Goal: Task Accomplishment & Management: Use online tool/utility

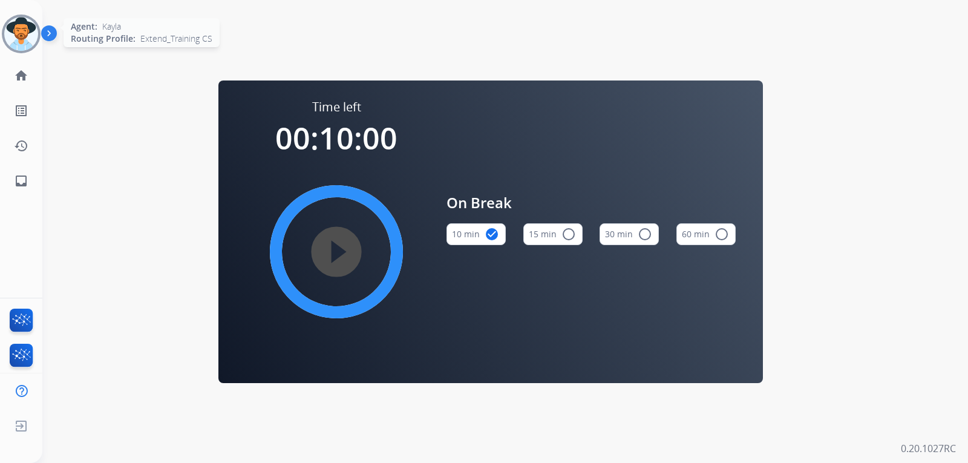
click at [27, 35] on img at bounding box center [21, 34] width 34 height 34
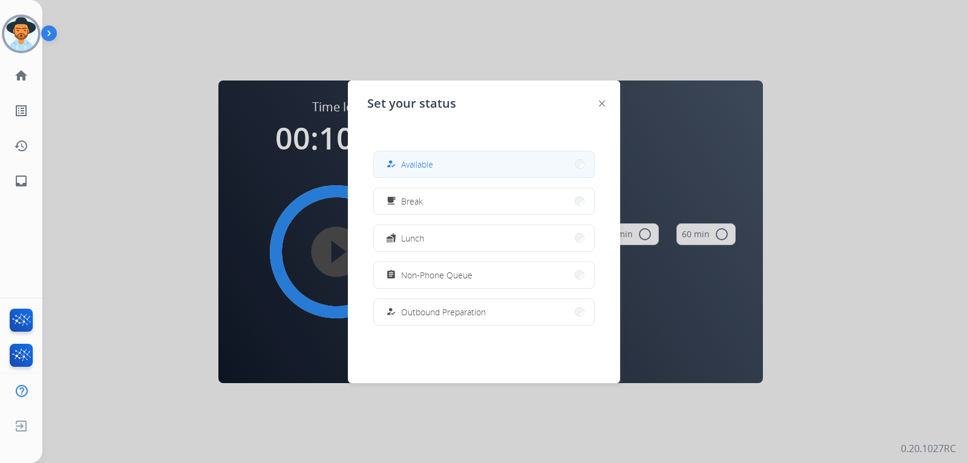
click at [403, 154] on button "how_to_reg Available" at bounding box center [484, 164] width 220 height 26
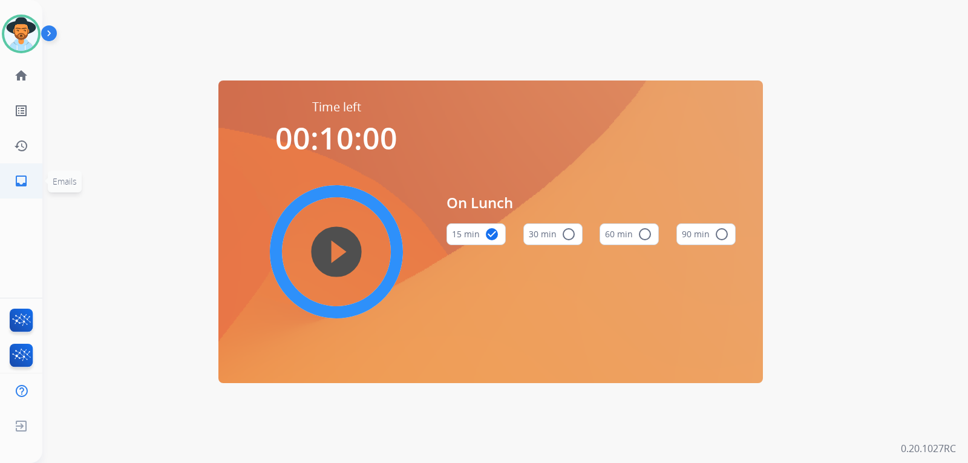
click at [20, 170] on link "inbox Emails" at bounding box center [21, 181] width 34 height 34
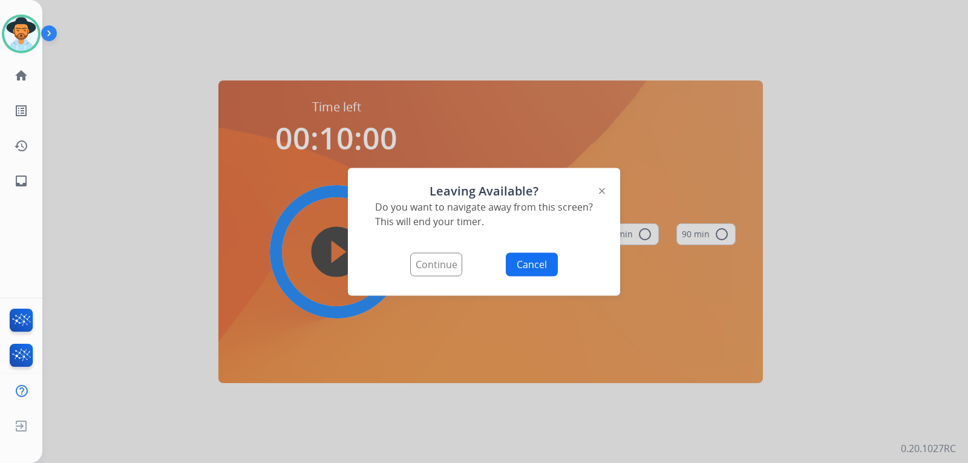
click at [443, 266] on button "Continue" at bounding box center [436, 264] width 52 height 24
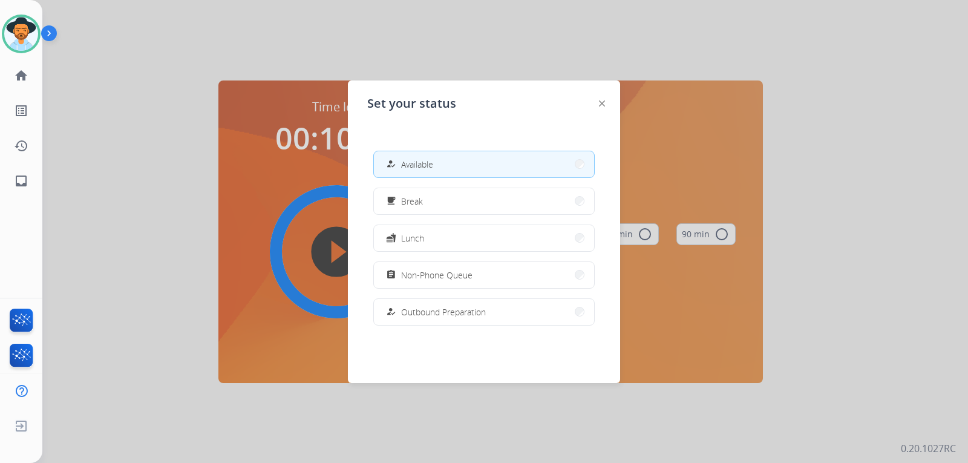
click at [516, 165] on button "how_to_reg Available" at bounding box center [484, 164] width 220 height 26
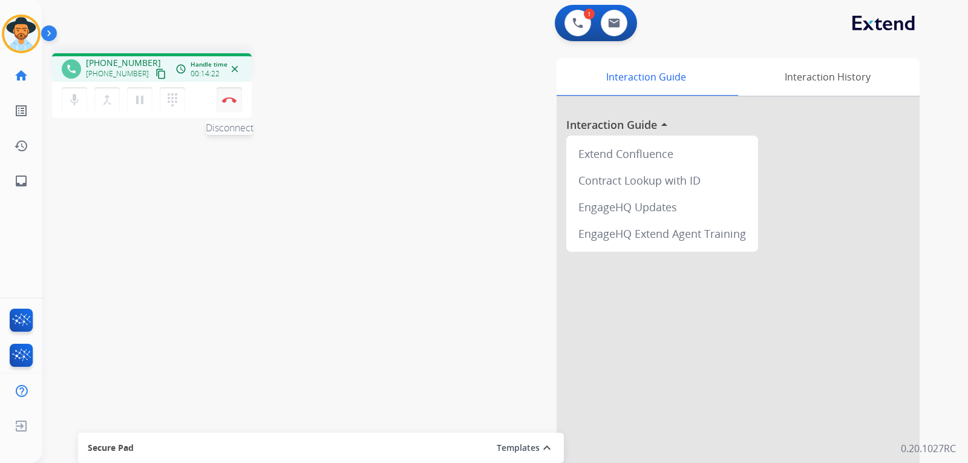
click at [235, 105] on button "Disconnect" at bounding box center [229, 99] width 25 height 25
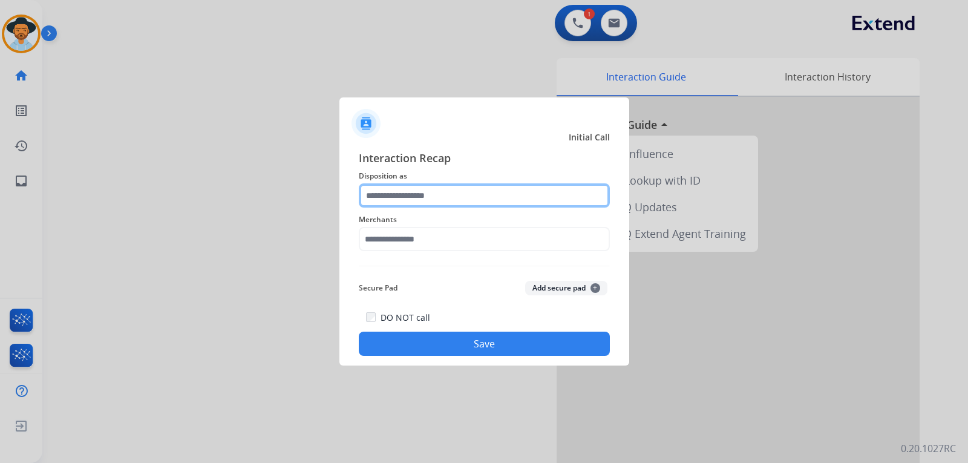
click at [433, 193] on input "text" at bounding box center [484, 195] width 251 height 24
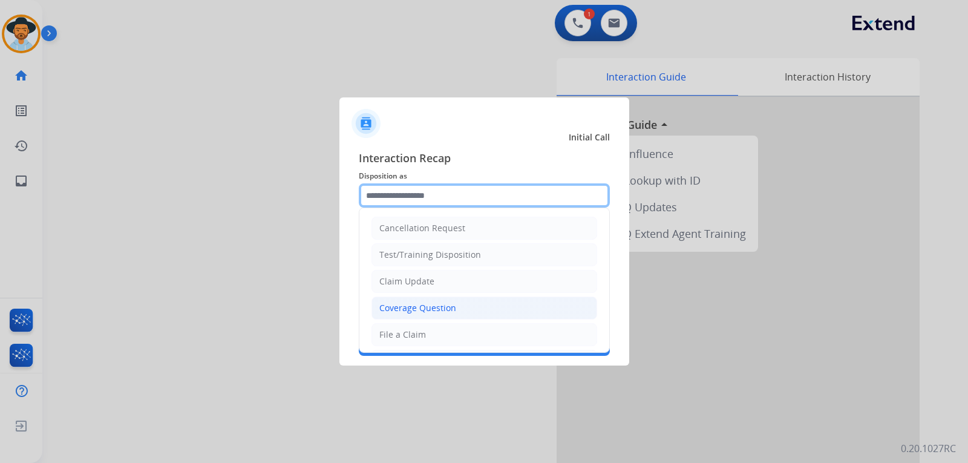
scroll to position [60, 0]
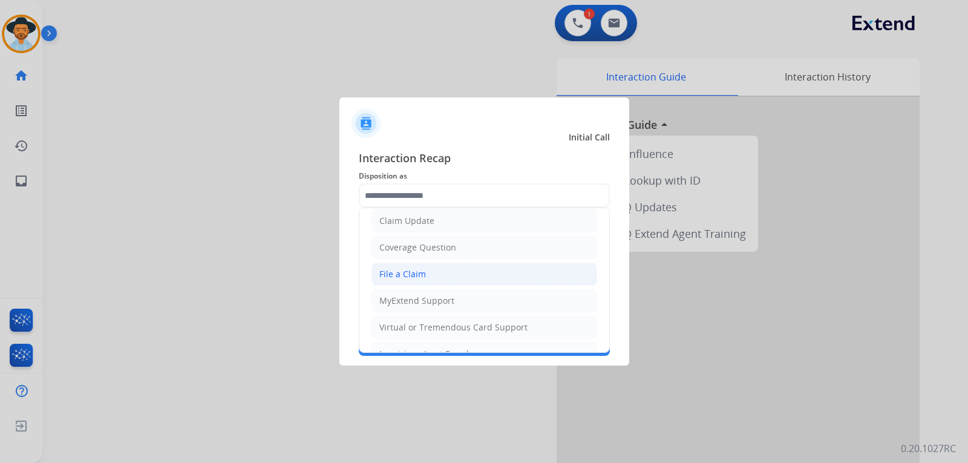
click at [405, 272] on div "File a Claim" at bounding box center [402, 274] width 47 height 12
type input "**********"
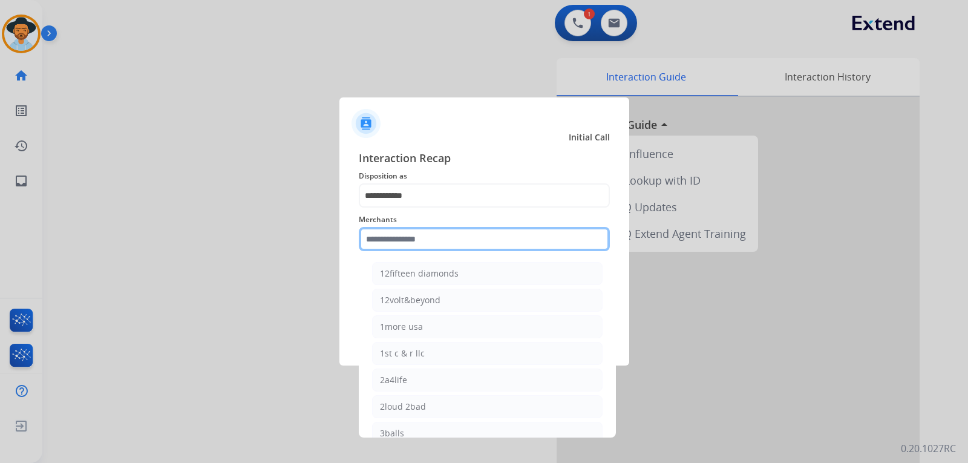
click at [420, 234] on input "text" at bounding box center [484, 239] width 251 height 24
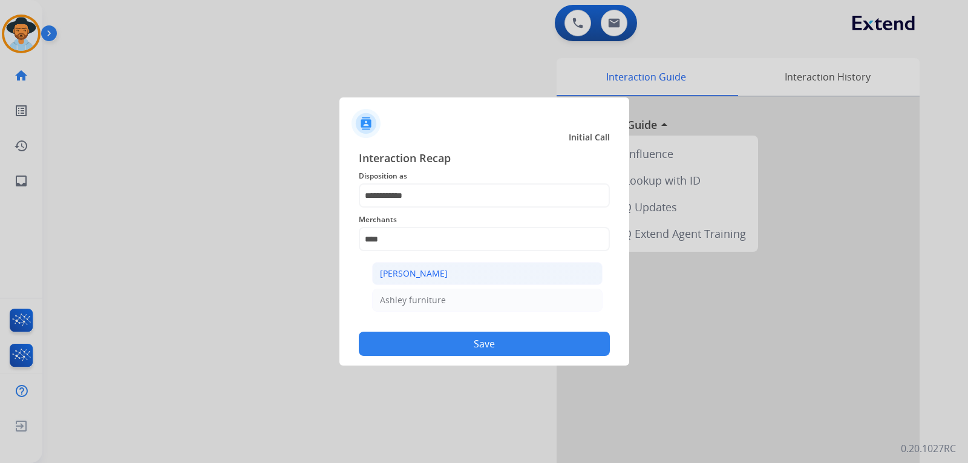
click at [420, 265] on li "[PERSON_NAME]" at bounding box center [487, 273] width 230 height 23
type input "**********"
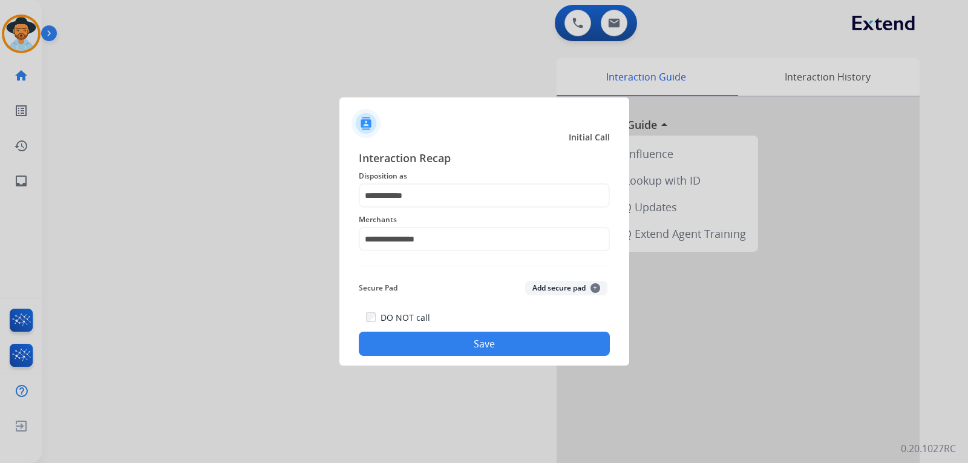
click at [427, 342] on button "Save" at bounding box center [484, 344] width 251 height 24
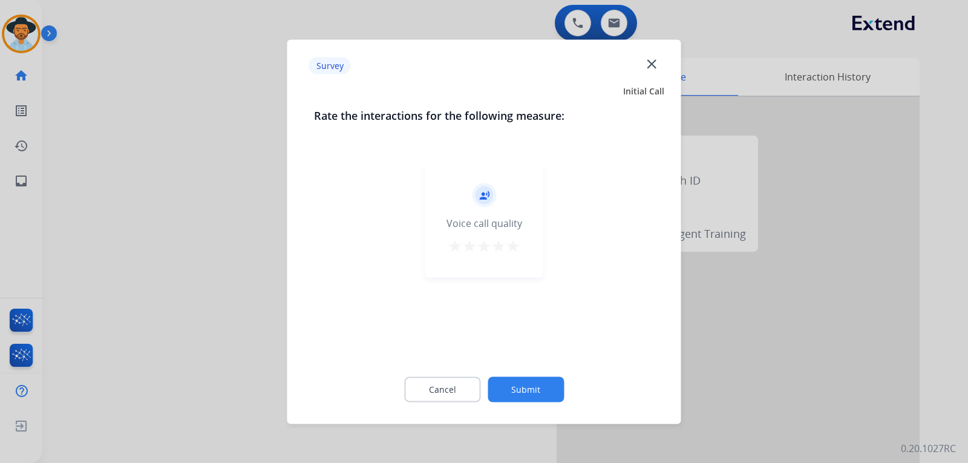
click at [656, 62] on mat-icon "close" at bounding box center [652, 64] width 16 height 16
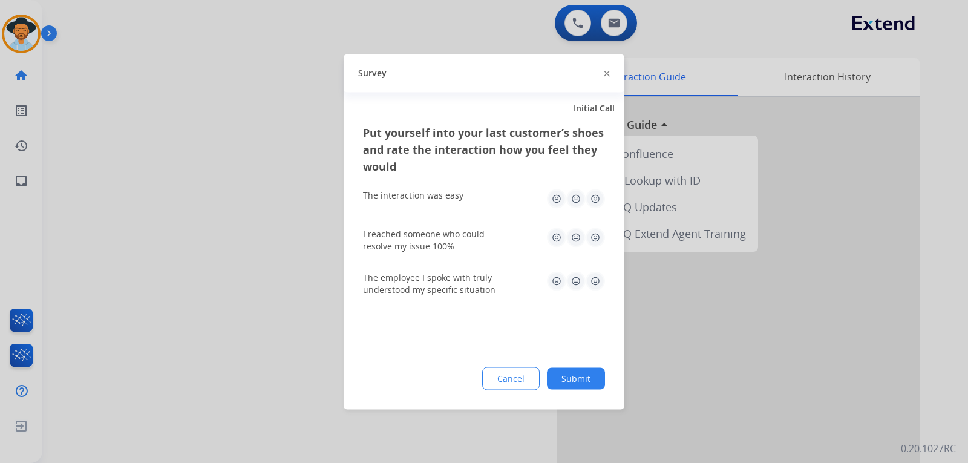
click at [150, 74] on div at bounding box center [484, 231] width 968 height 463
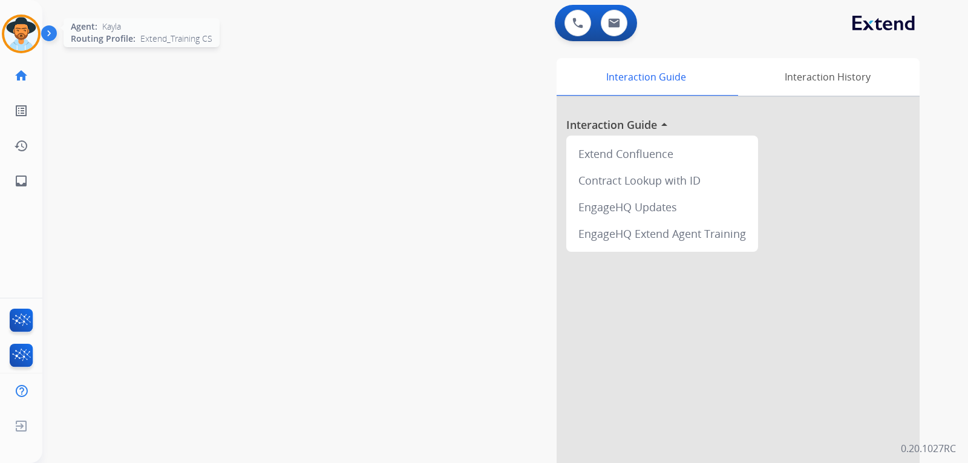
click at [29, 50] on div at bounding box center [21, 34] width 39 height 39
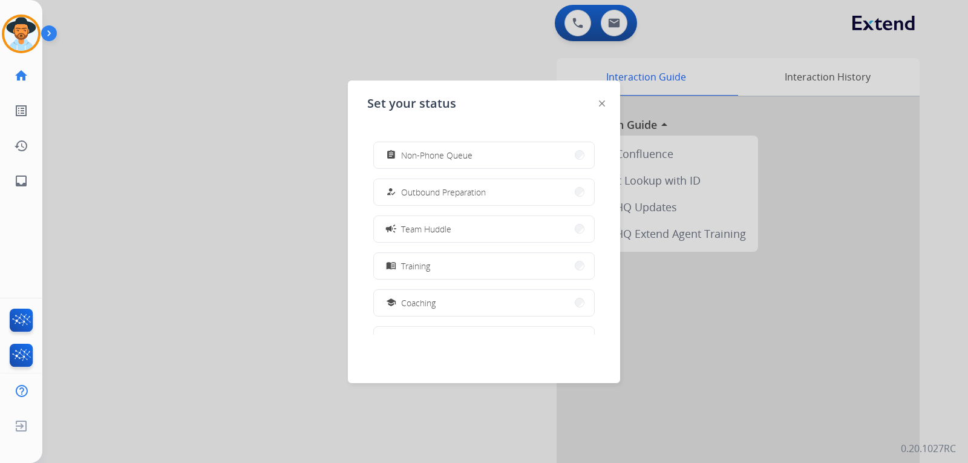
scroll to position [121, 0]
click at [465, 232] on button "campaign Team Huddle" at bounding box center [484, 228] width 220 height 26
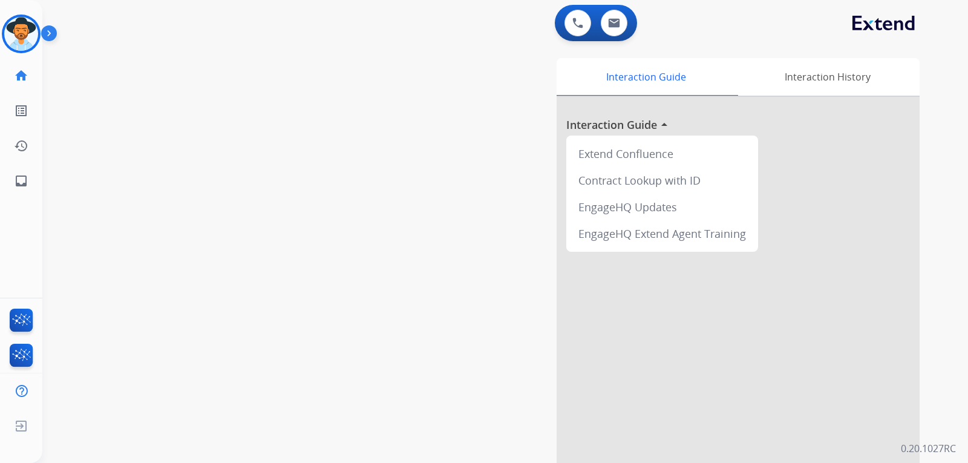
click at [48, 36] on img at bounding box center [51, 35] width 21 height 23
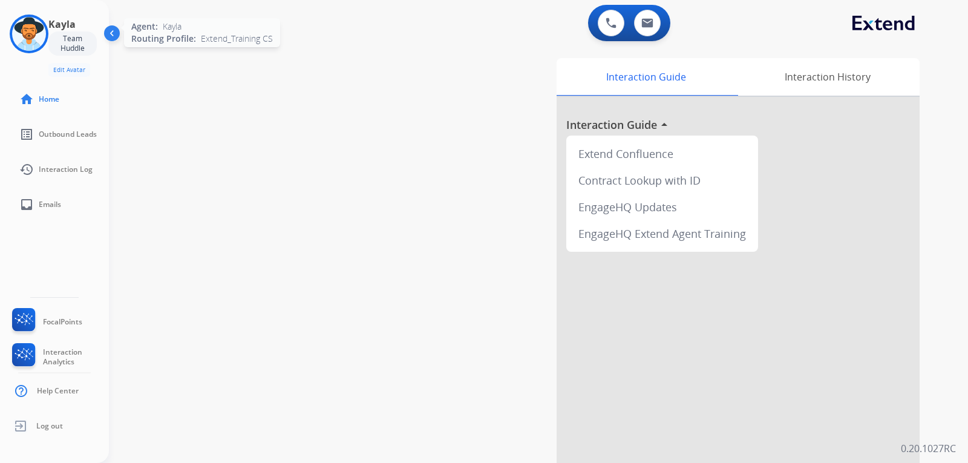
click at [27, 34] on img at bounding box center [29, 34] width 34 height 34
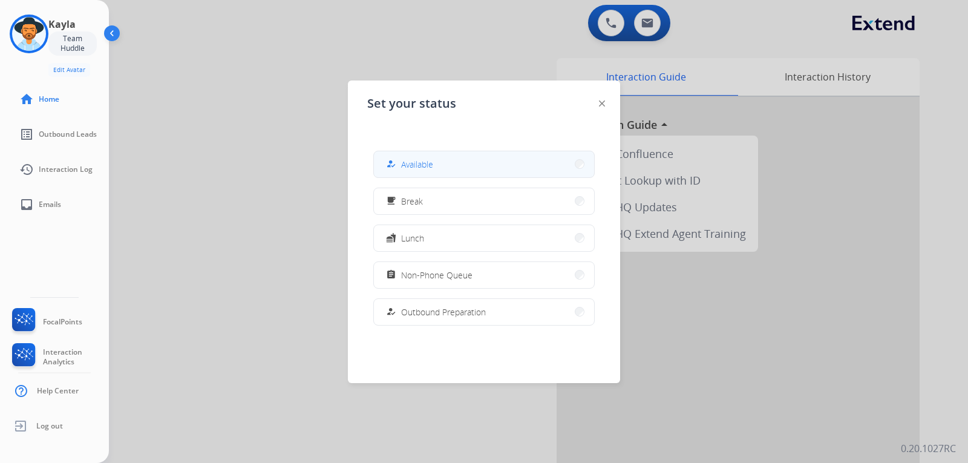
click at [377, 156] on div "how_to_reg Available" at bounding box center [483, 164] width 221 height 27
click at [221, 229] on div at bounding box center [484, 231] width 968 height 463
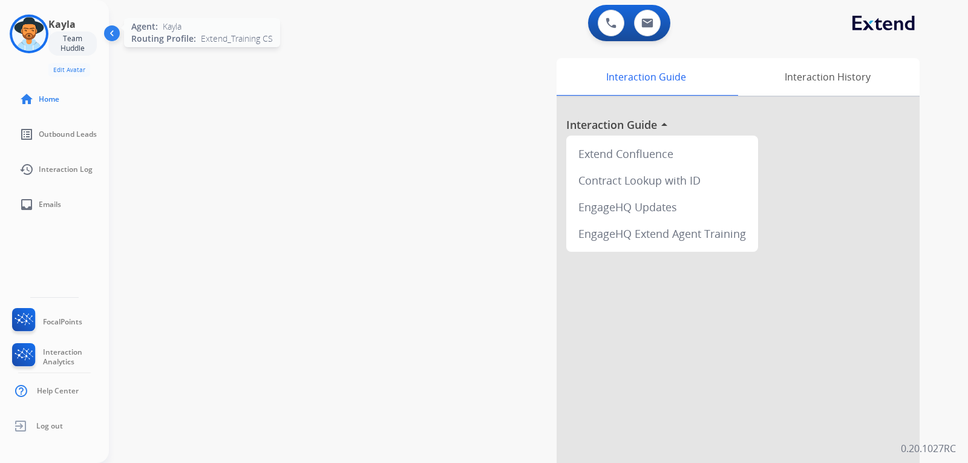
click at [22, 31] on img at bounding box center [29, 34] width 34 height 34
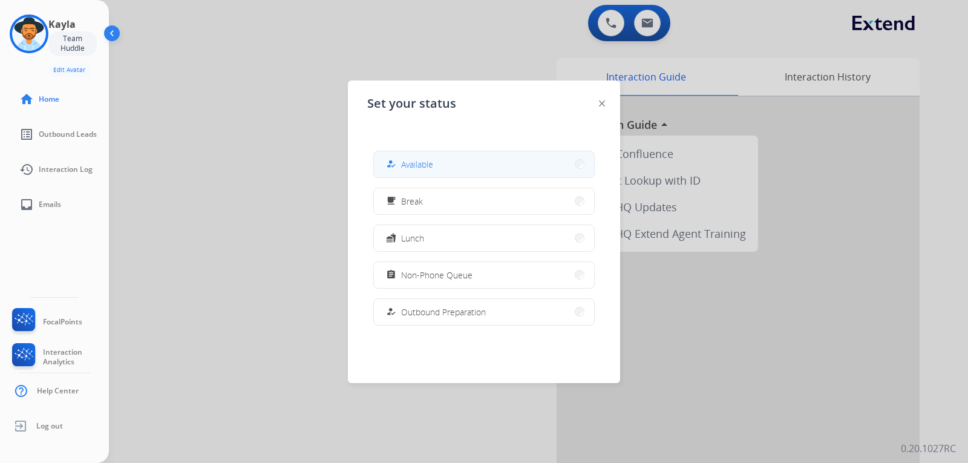
click at [418, 165] on span "Available" at bounding box center [417, 164] width 32 height 13
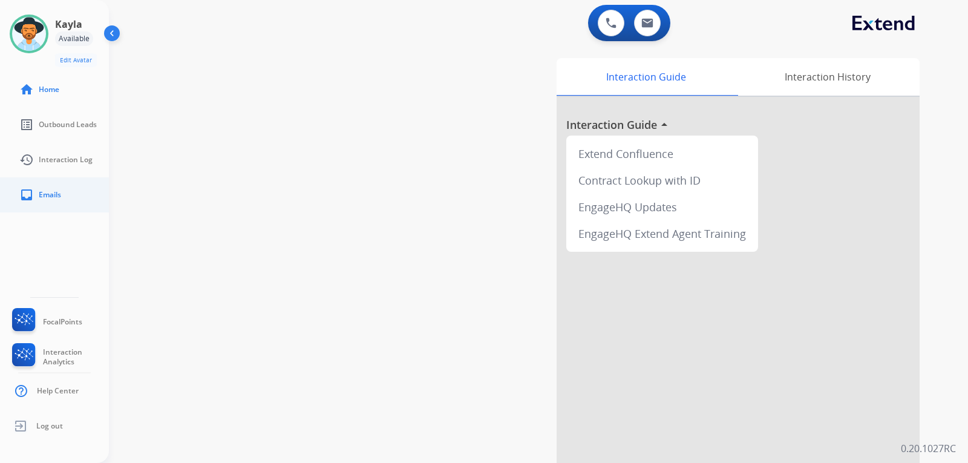
click at [55, 193] on span "Emails" at bounding box center [50, 195] width 22 height 10
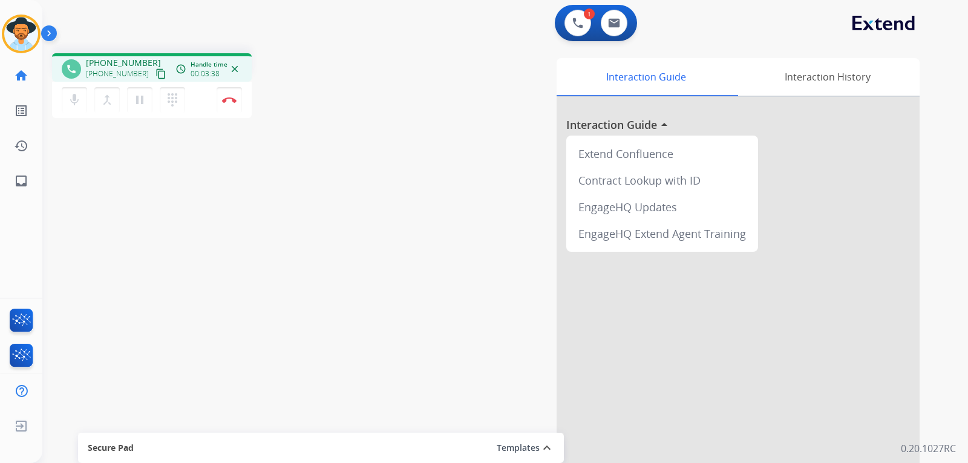
drag, startPoint x: 504, startPoint y: 143, endPoint x: 488, endPoint y: 128, distance: 22.3
click at [488, 128] on div "Interaction Guide Interaction History Interaction Guide arrow_drop_up Extend Co…" at bounding box center [648, 303] width 543 height 490
click at [574, 27] on img at bounding box center [577, 23] width 11 height 11
click at [566, 30] on div "1 Voice Interactions" at bounding box center [578, 23] width 36 height 27
click at [574, 30] on button at bounding box center [577, 23] width 27 height 27
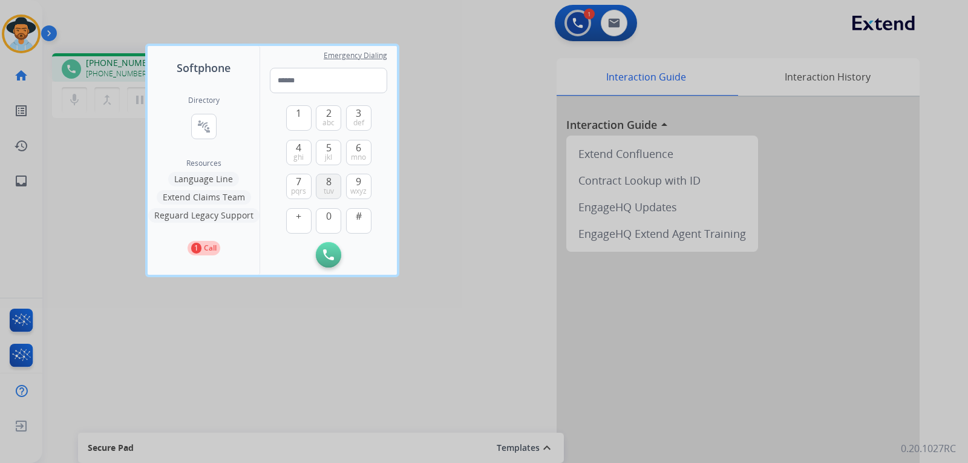
click at [331, 185] on span "8" at bounding box center [328, 181] width 5 height 15
click at [302, 184] on button "7 pqrs" at bounding box center [298, 186] width 25 height 25
click at [355, 118] on span "def" at bounding box center [358, 123] width 11 height 10
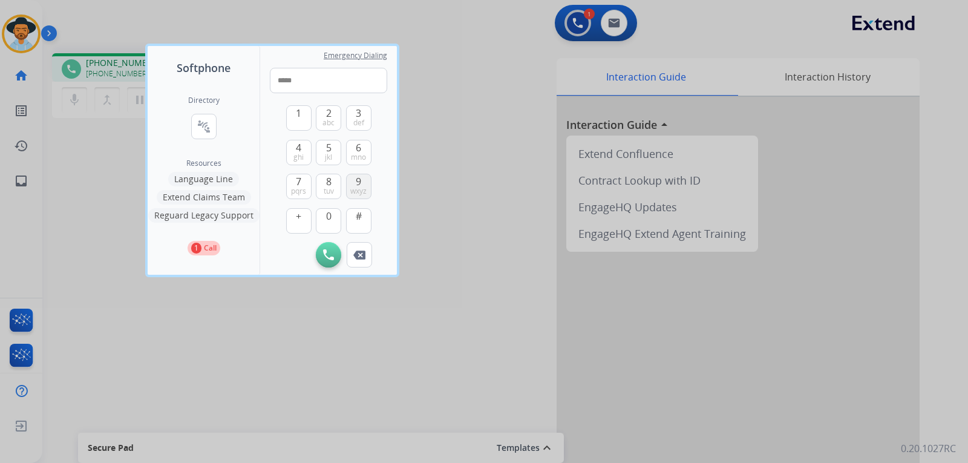
click at [359, 186] on span "wxyz" at bounding box center [358, 191] width 16 height 10
click at [301, 151] on span "4" at bounding box center [298, 147] width 5 height 15
click at [354, 115] on button "3 def" at bounding box center [358, 117] width 25 height 25
click at [328, 209] on span "0" at bounding box center [328, 216] width 5 height 15
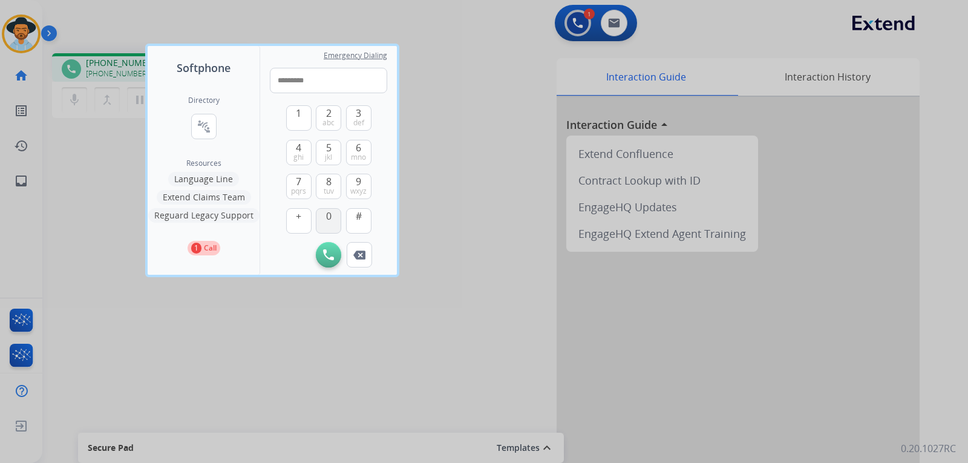
type input "**********"
click at [325, 246] on button "Initiate Call" at bounding box center [328, 254] width 25 height 25
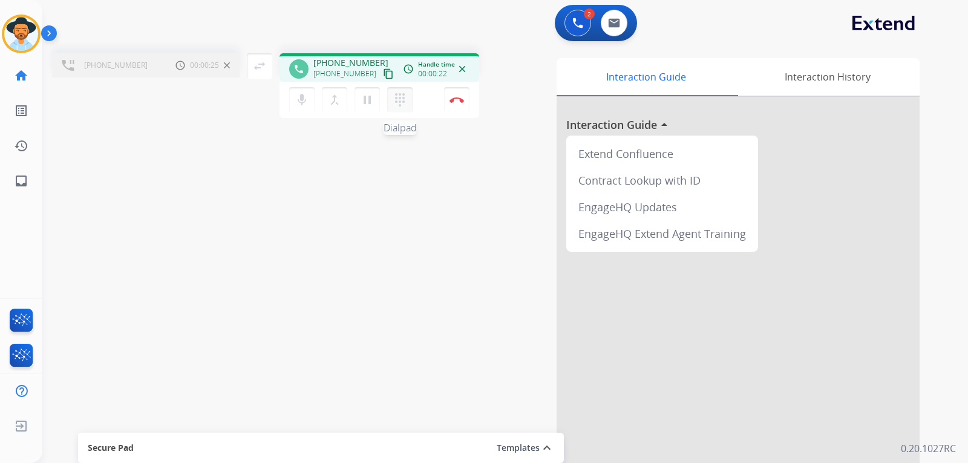
click at [399, 105] on mat-icon "dialpad" at bounding box center [400, 100] width 15 height 15
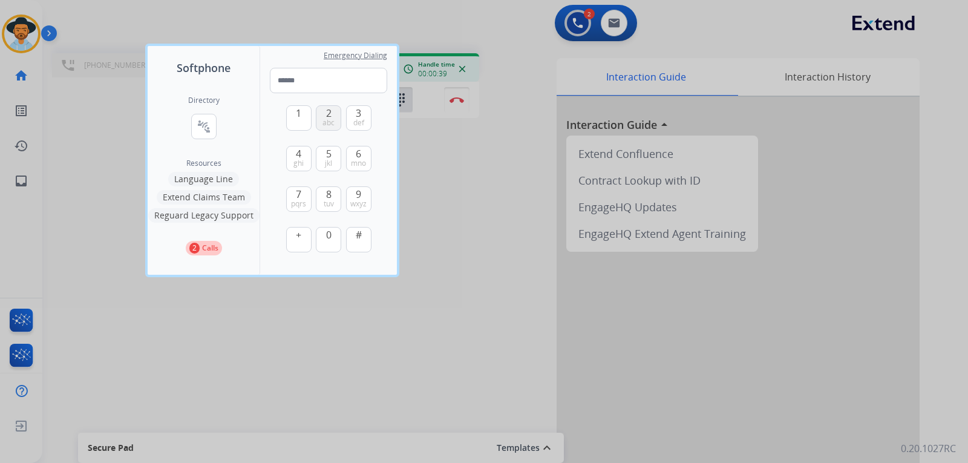
click at [330, 122] on span "abc" at bounding box center [328, 123] width 12 height 10
type input "*"
click at [453, 178] on div at bounding box center [484, 231] width 968 height 463
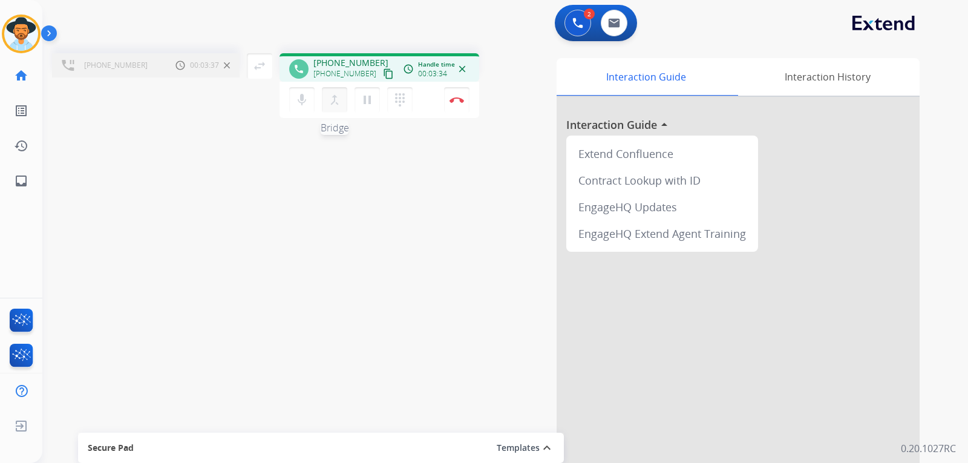
click at [334, 103] on mat-icon "merge_type" at bounding box center [334, 100] width 15 height 15
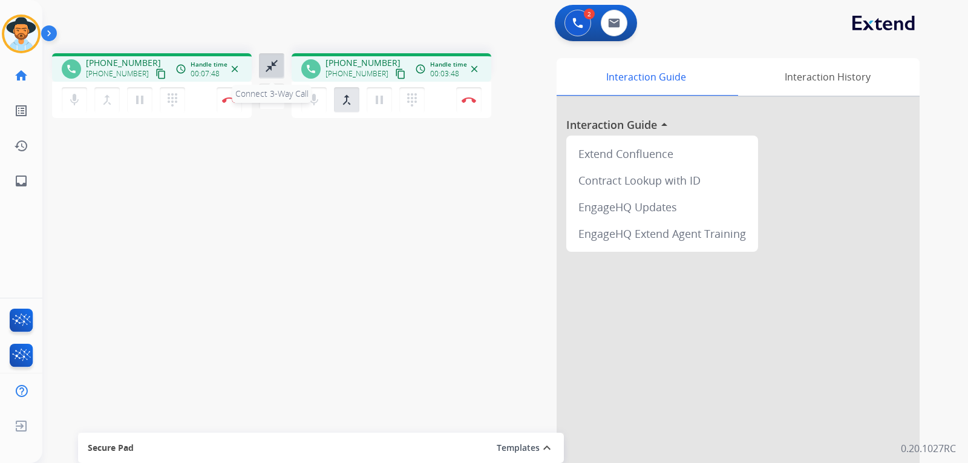
click at [272, 67] on mat-icon "close_fullscreen" at bounding box center [271, 66] width 15 height 15
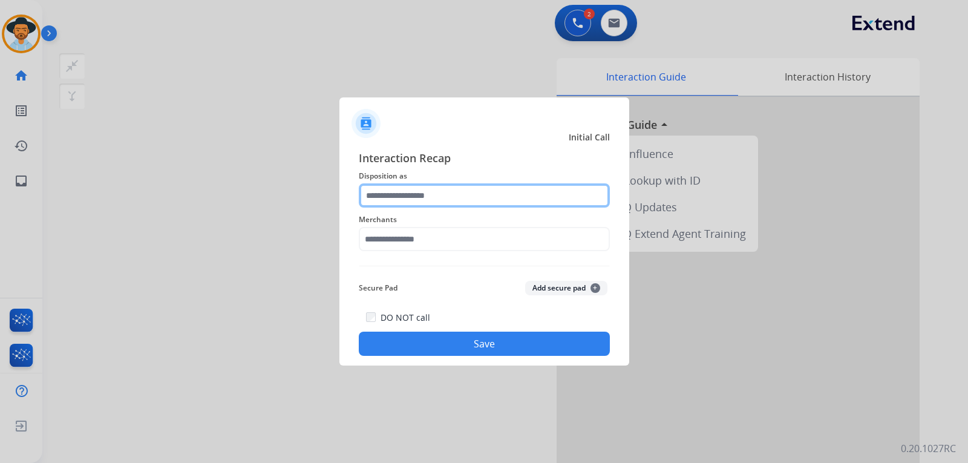
click at [445, 194] on input "text" at bounding box center [484, 195] width 251 height 24
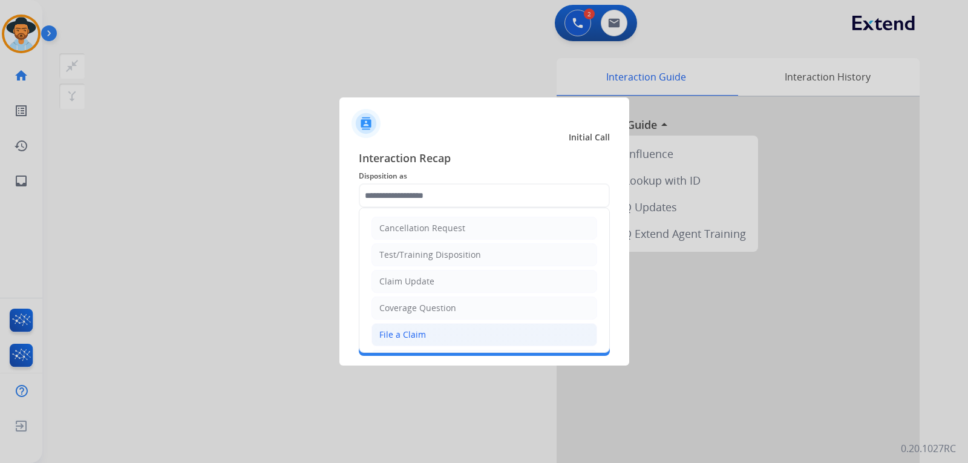
click at [405, 334] on div "File a Claim" at bounding box center [402, 334] width 47 height 12
type input "**********"
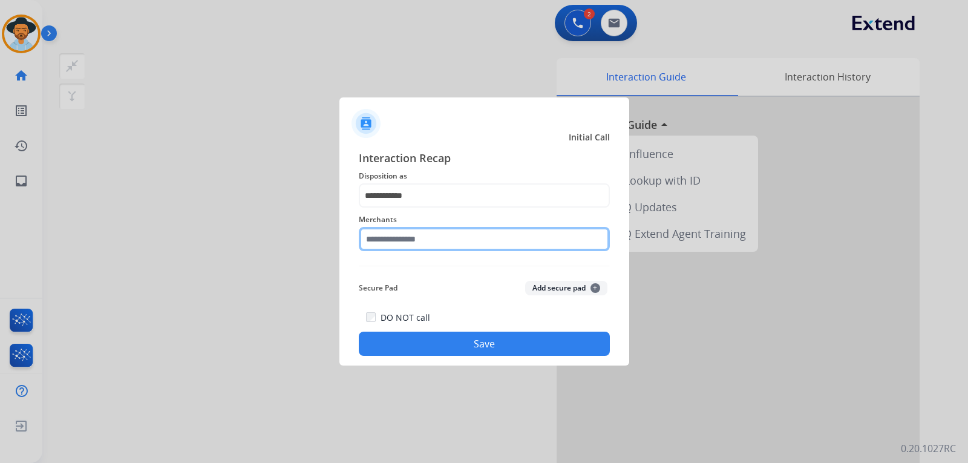
click at [434, 243] on input "text" at bounding box center [484, 239] width 251 height 24
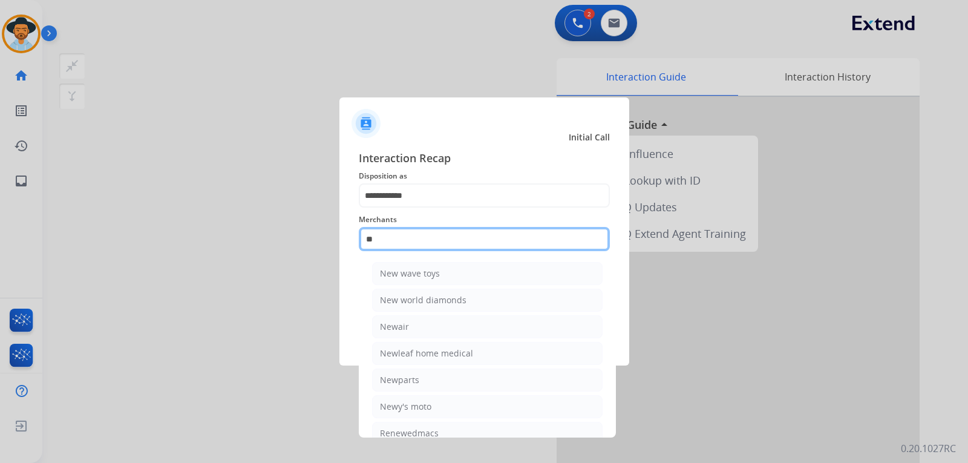
type input "*"
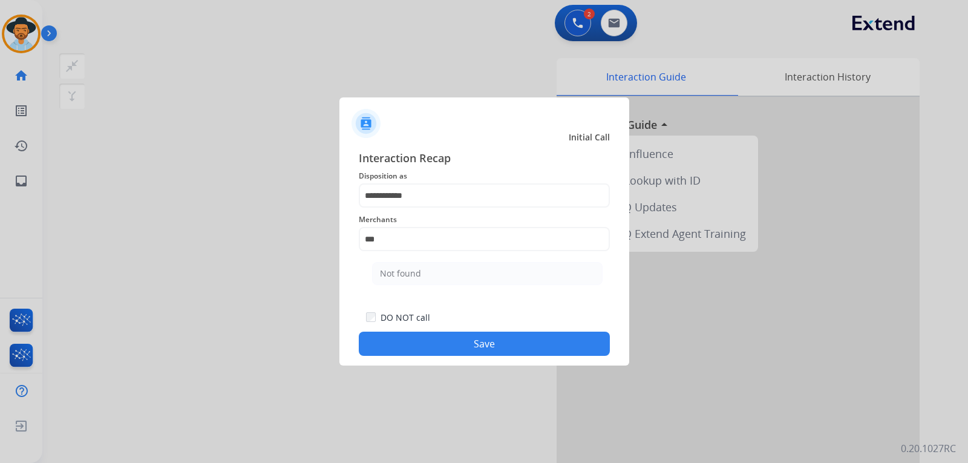
click at [417, 261] on ul "Not found" at bounding box center [487, 276] width 238 height 41
click at [418, 269] on div "Not found" at bounding box center [400, 273] width 41 height 12
type input "*********"
click at [461, 342] on button "Save" at bounding box center [484, 344] width 251 height 24
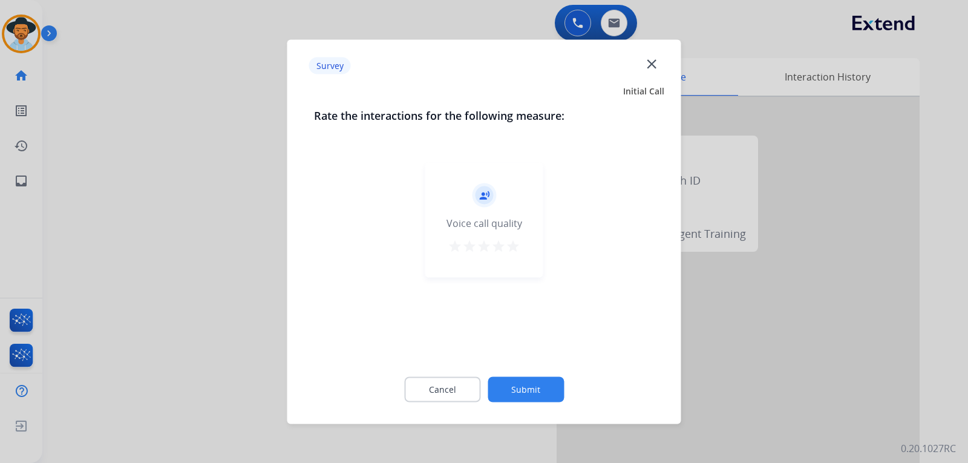
click at [240, 119] on div at bounding box center [484, 231] width 968 height 463
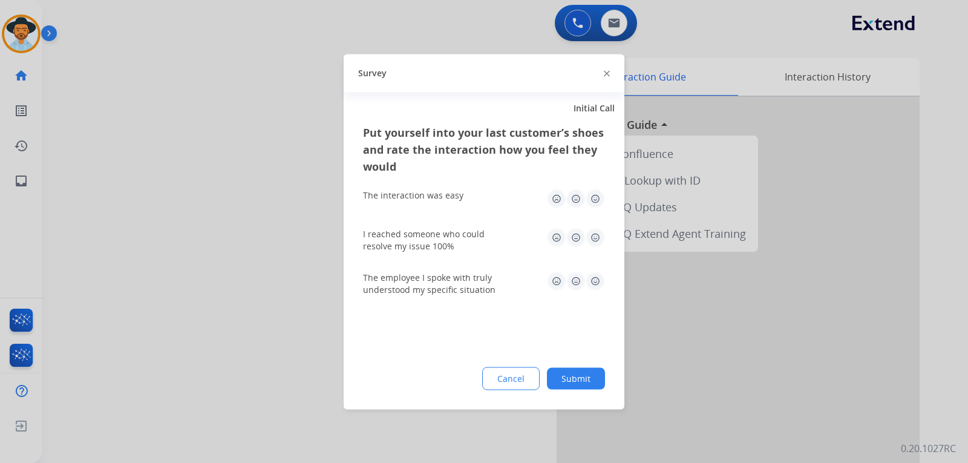
click at [604, 77] on div at bounding box center [607, 73] width 6 height 15
click at [604, 74] on img at bounding box center [607, 74] width 6 height 6
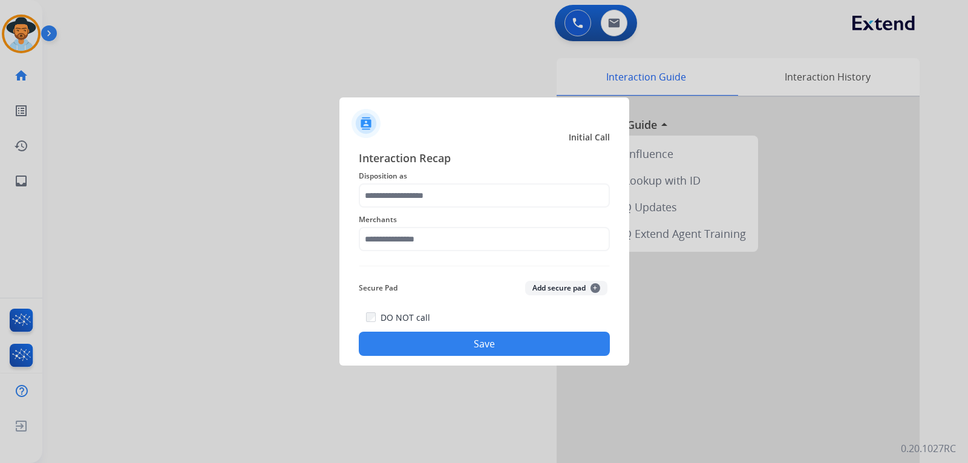
click at [711, 319] on div at bounding box center [484, 231] width 968 height 463
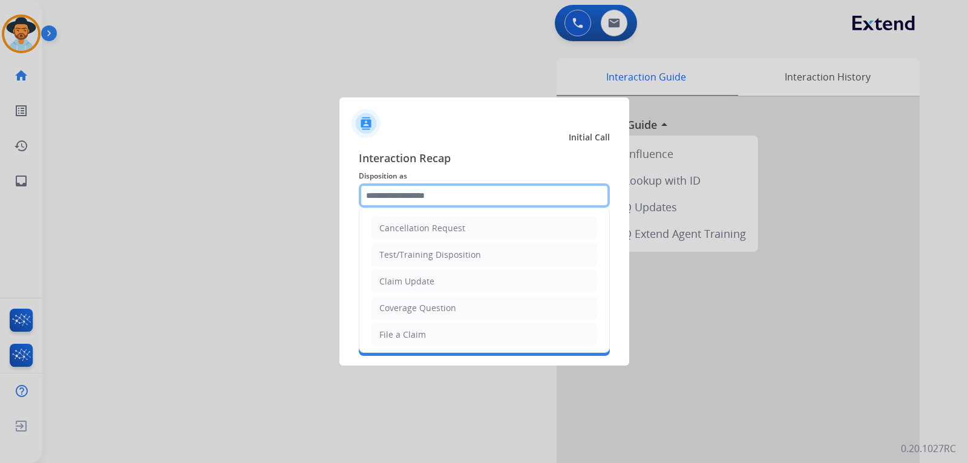
click at [390, 200] on input "text" at bounding box center [484, 195] width 251 height 24
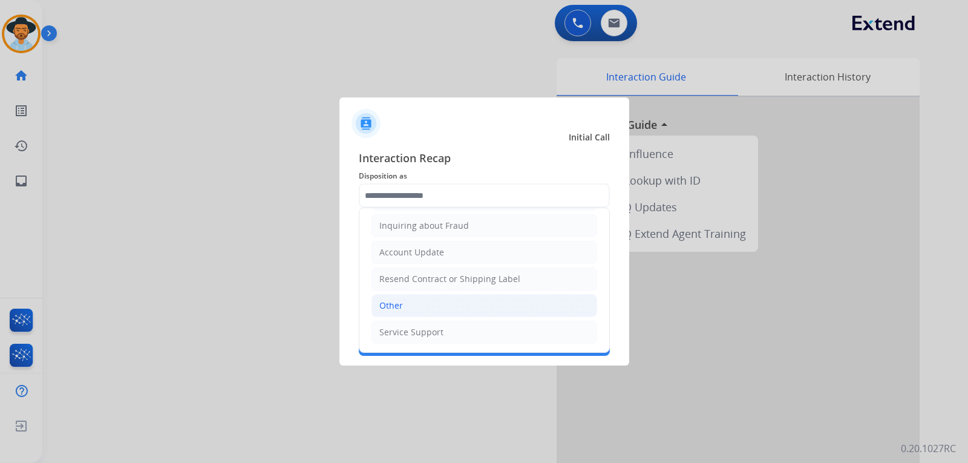
click at [388, 302] on div "Other" at bounding box center [391, 305] width 24 height 12
type input "*****"
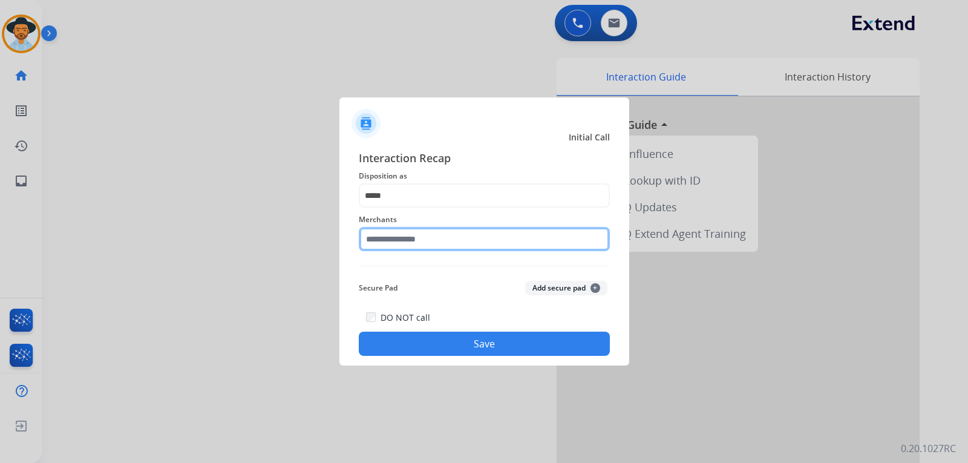
click at [419, 237] on input "text" at bounding box center [484, 239] width 251 height 24
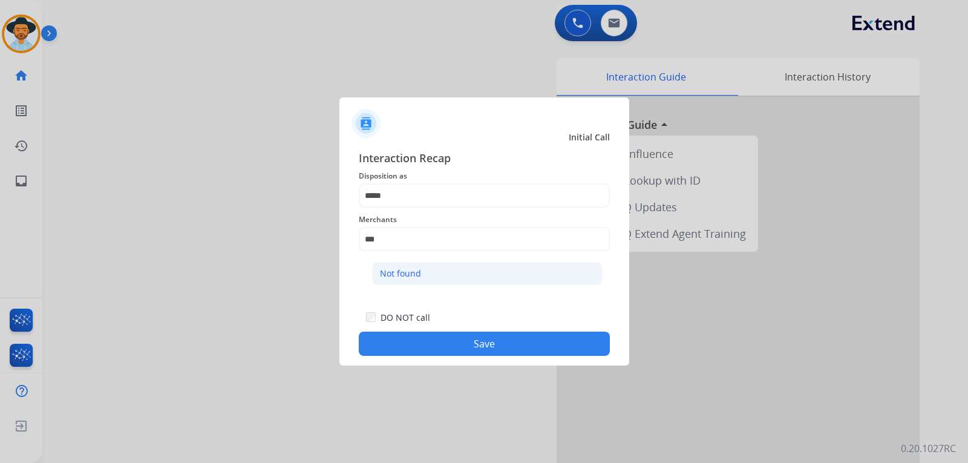
click at [434, 282] on li "Not found" at bounding box center [487, 273] width 230 height 23
type input "*********"
click at [462, 346] on button "Save" at bounding box center [484, 344] width 251 height 24
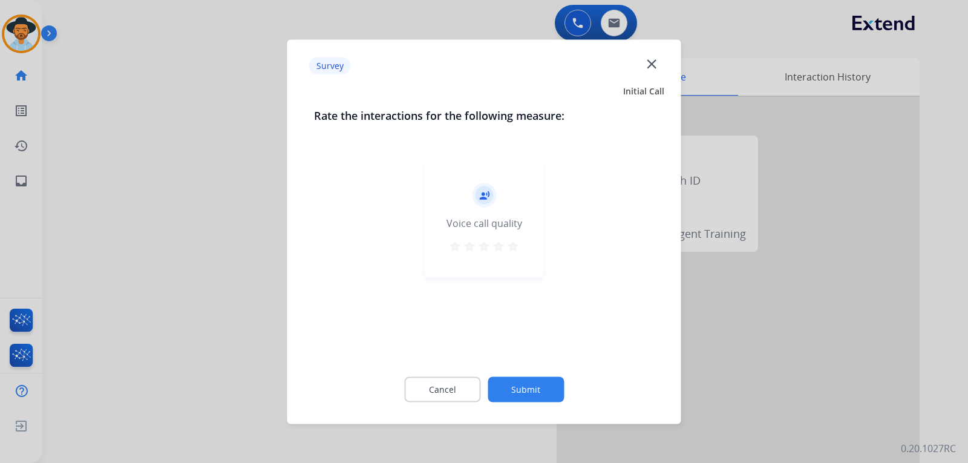
click at [830, 367] on div at bounding box center [484, 231] width 968 height 463
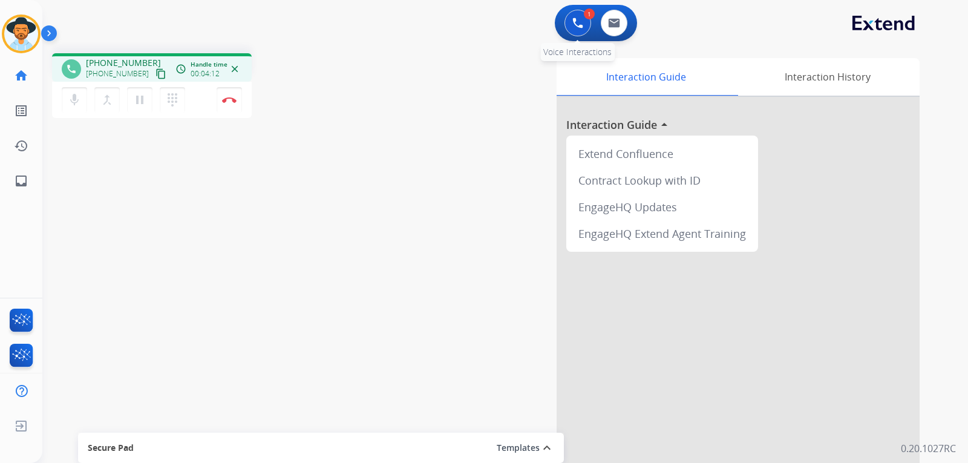
click at [577, 25] on img at bounding box center [577, 23] width 11 height 11
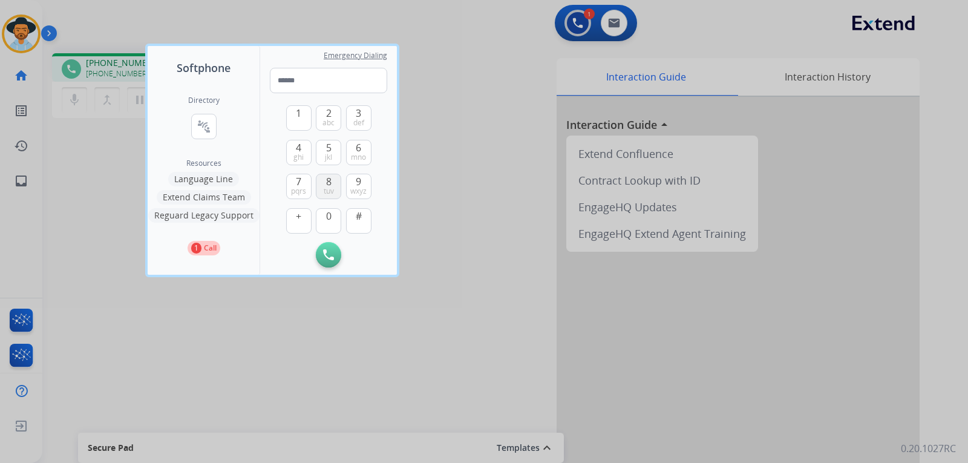
click at [326, 184] on span "8" at bounding box center [328, 181] width 5 height 15
click at [301, 180] on span "7" at bounding box center [298, 181] width 5 height 15
click at [328, 151] on span "5" at bounding box center [328, 147] width 5 height 15
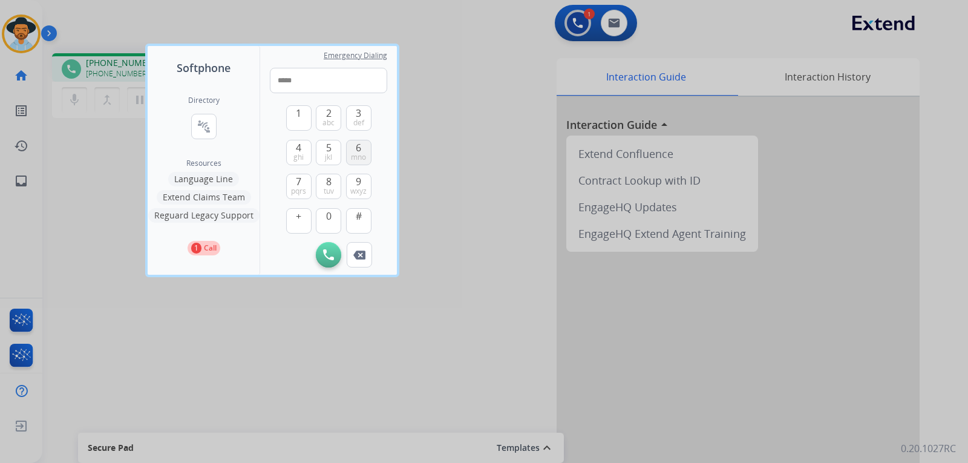
click at [351, 149] on button "6 mno" at bounding box center [358, 152] width 25 height 25
click at [356, 186] on span "wxyz" at bounding box center [358, 191] width 16 height 10
click at [356, 155] on span "mno" at bounding box center [358, 157] width 15 height 10
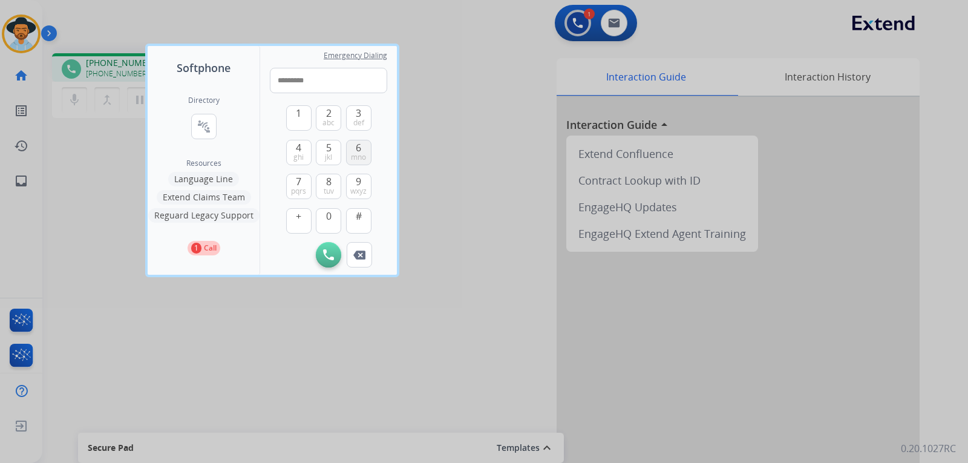
type input "**********"
click at [327, 259] on img at bounding box center [328, 254] width 11 height 11
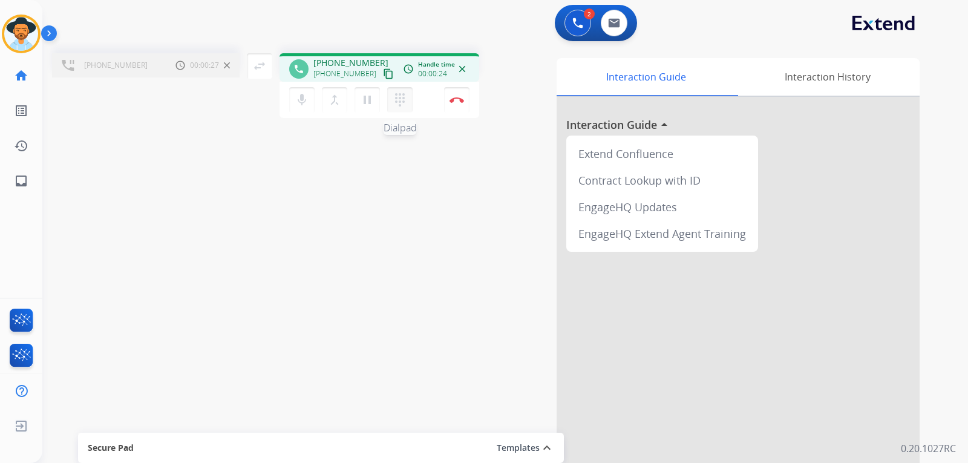
click at [409, 108] on button "dialpad Dialpad" at bounding box center [399, 99] width 25 height 25
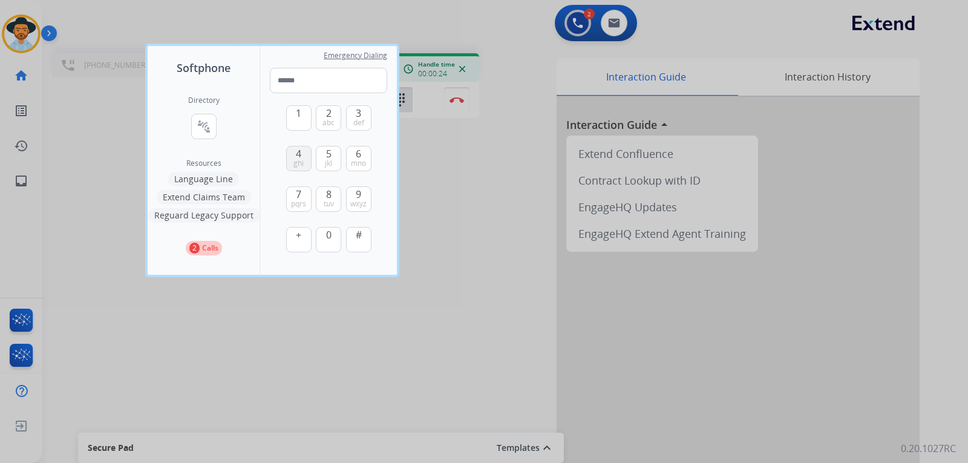
click at [299, 158] on span "ghi" at bounding box center [298, 163] width 10 height 10
type input "*"
click at [497, 203] on div at bounding box center [484, 231] width 968 height 463
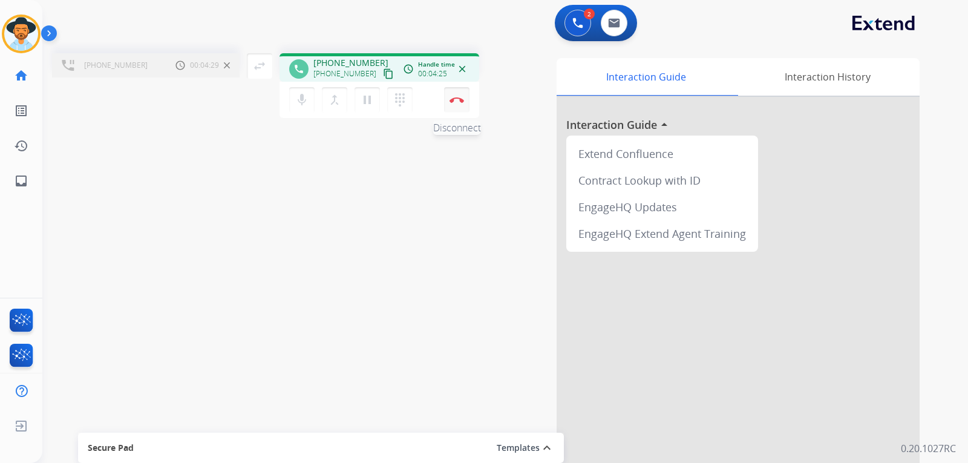
click at [451, 106] on button "Disconnect" at bounding box center [456, 99] width 25 height 25
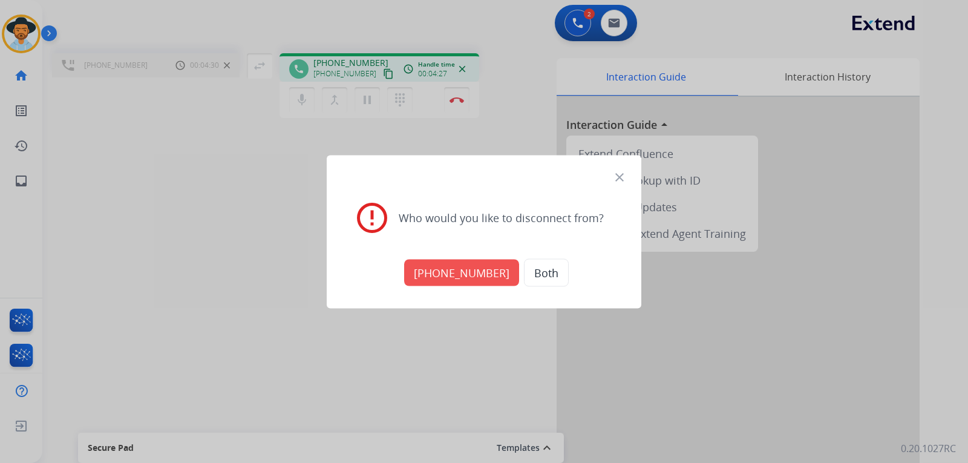
click at [483, 283] on button "[PHONE_NUMBER]" at bounding box center [461, 272] width 115 height 27
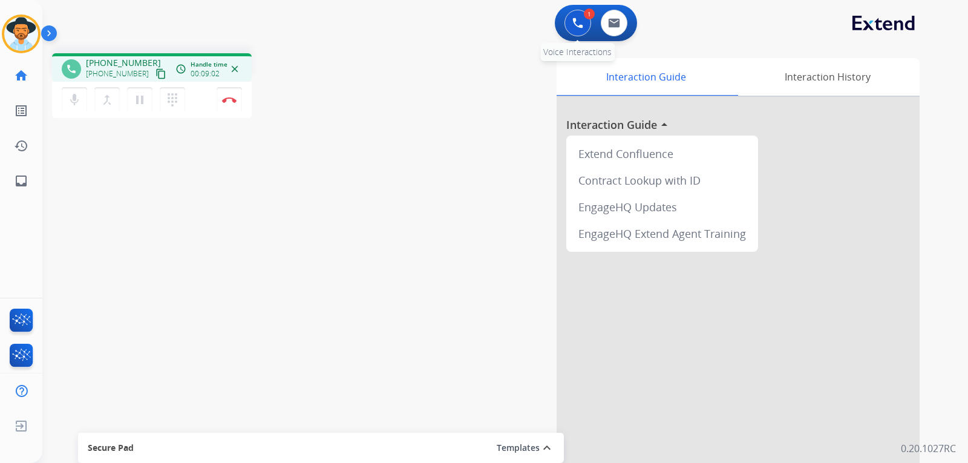
click at [580, 29] on button at bounding box center [577, 23] width 27 height 27
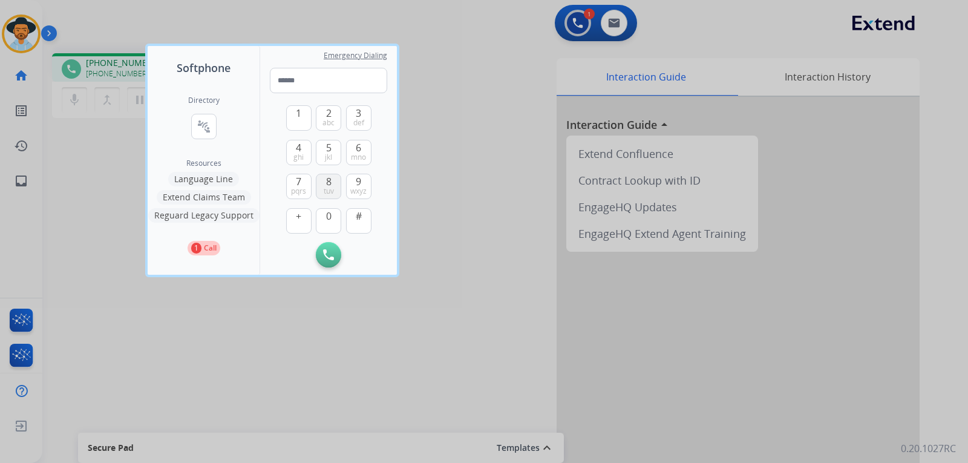
click at [325, 185] on button "8 tuv" at bounding box center [328, 186] width 25 height 25
click at [286, 181] on div "7 pqrs" at bounding box center [298, 186] width 25 height 25
click at [298, 181] on span "7" at bounding box center [298, 181] width 5 height 15
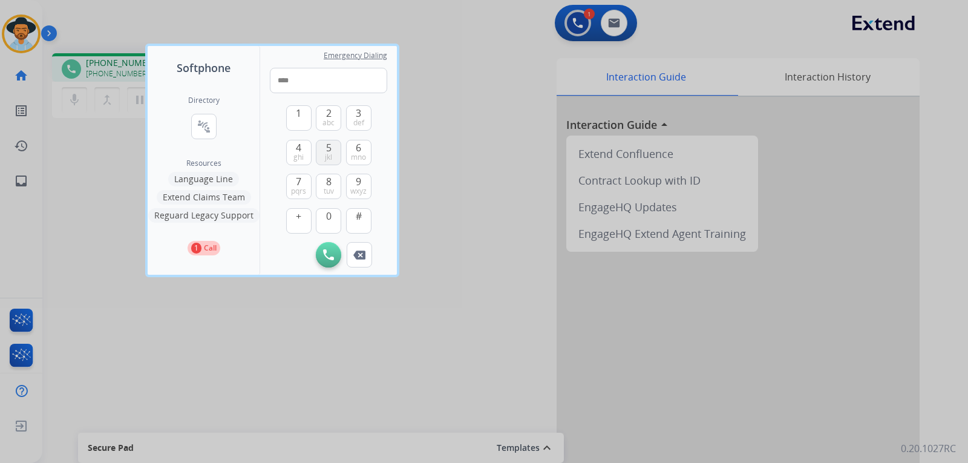
click at [317, 149] on button "5 jkl" at bounding box center [328, 152] width 25 height 25
click at [349, 148] on button "6 mno" at bounding box center [358, 152] width 25 height 25
click at [355, 180] on button "9 wxyz" at bounding box center [358, 186] width 25 height 25
click at [358, 155] on span "mno" at bounding box center [358, 157] width 15 height 10
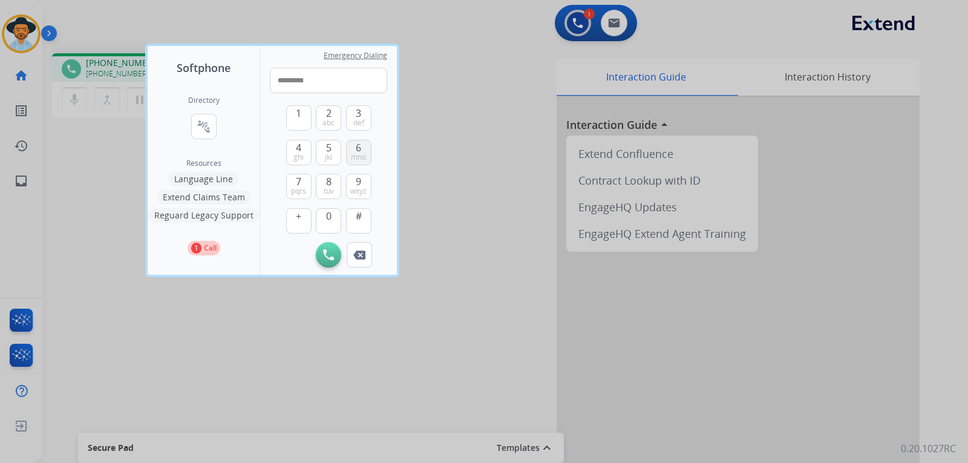
click at [358, 155] on span "mno" at bounding box center [358, 157] width 15 height 10
type input "**********"
click at [337, 253] on button "Initiate Call" at bounding box center [328, 254] width 25 height 25
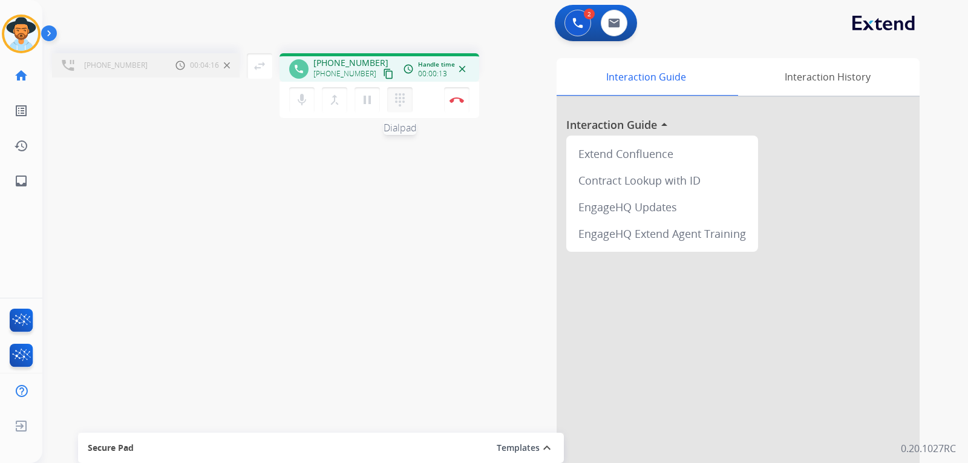
click at [407, 100] on button "dialpad Dialpad" at bounding box center [399, 99] width 25 height 25
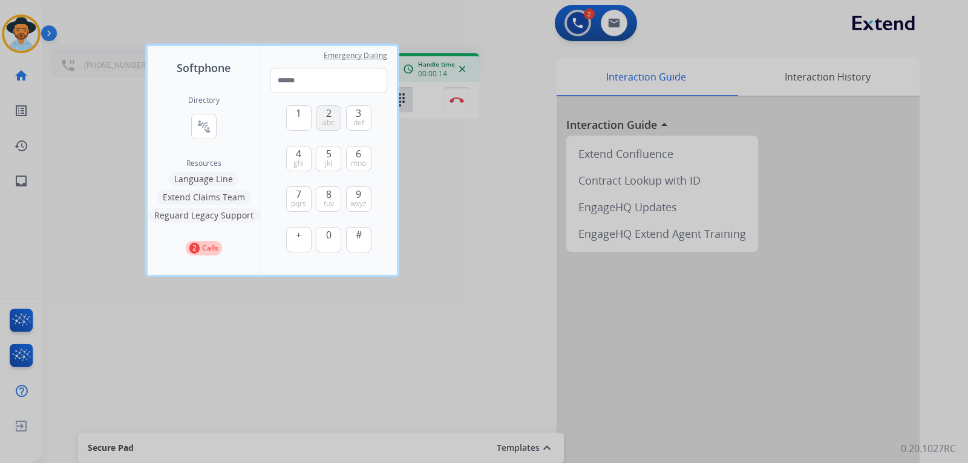
click at [328, 119] on span "abc" at bounding box center [328, 123] width 12 height 10
type input "*"
click at [471, 235] on div at bounding box center [484, 231] width 968 height 463
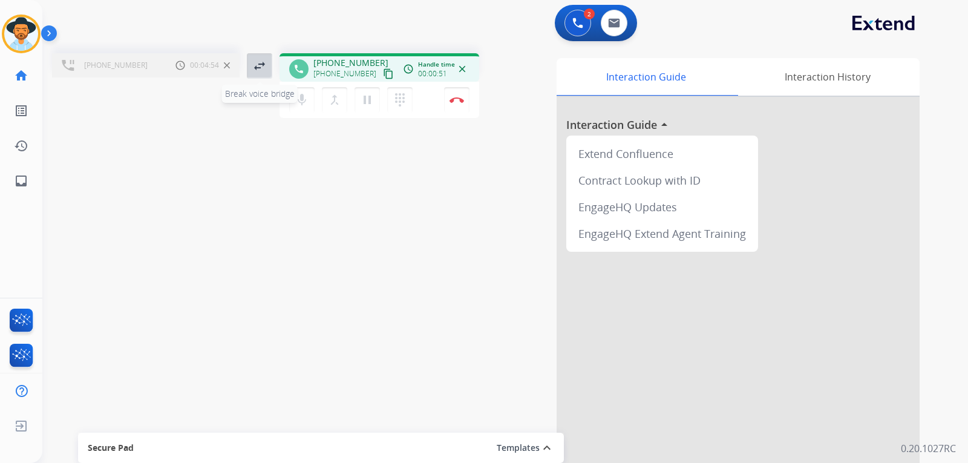
click at [257, 76] on button "swap_horiz Break voice bridge" at bounding box center [259, 65] width 25 height 25
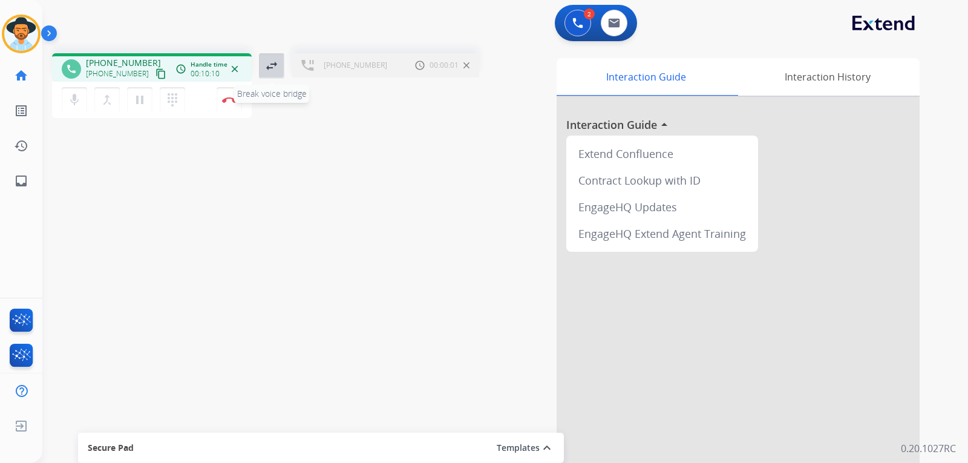
click at [274, 71] on mat-icon "swap_horiz" at bounding box center [271, 66] width 15 height 15
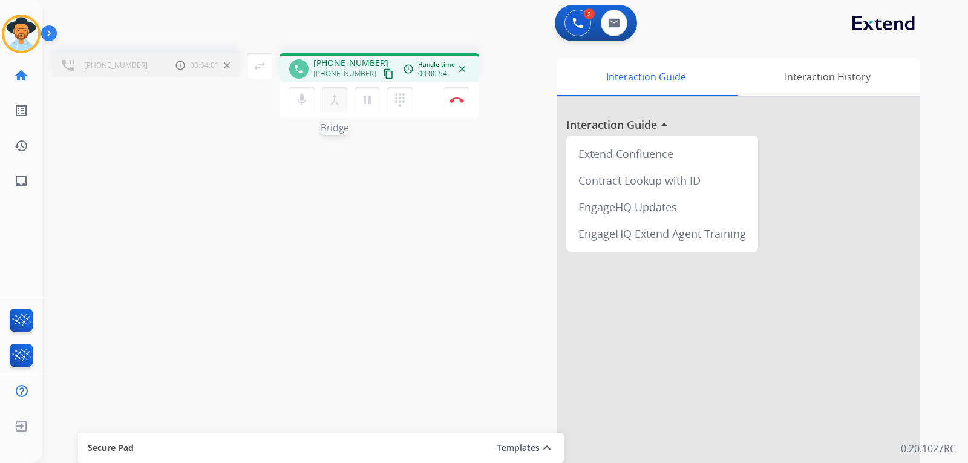
click at [339, 105] on mat-icon "merge_type" at bounding box center [334, 100] width 15 height 15
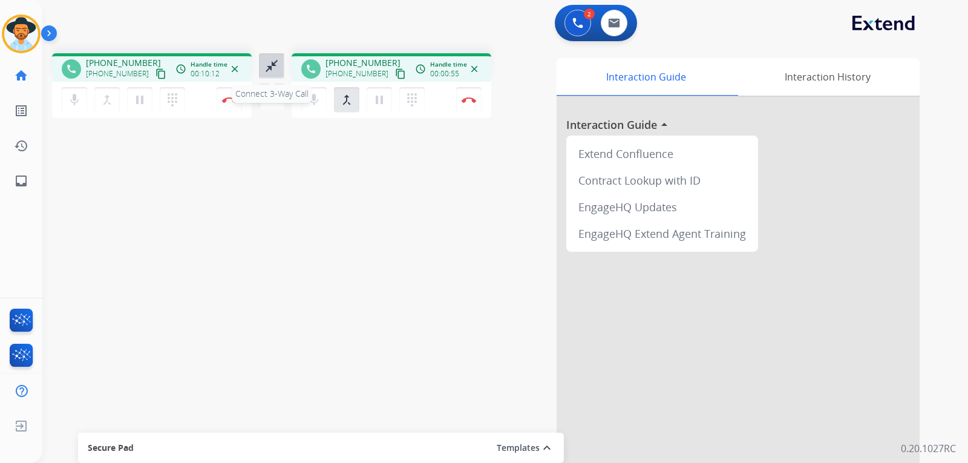
click at [273, 71] on mat-icon "close_fullscreen" at bounding box center [271, 66] width 15 height 15
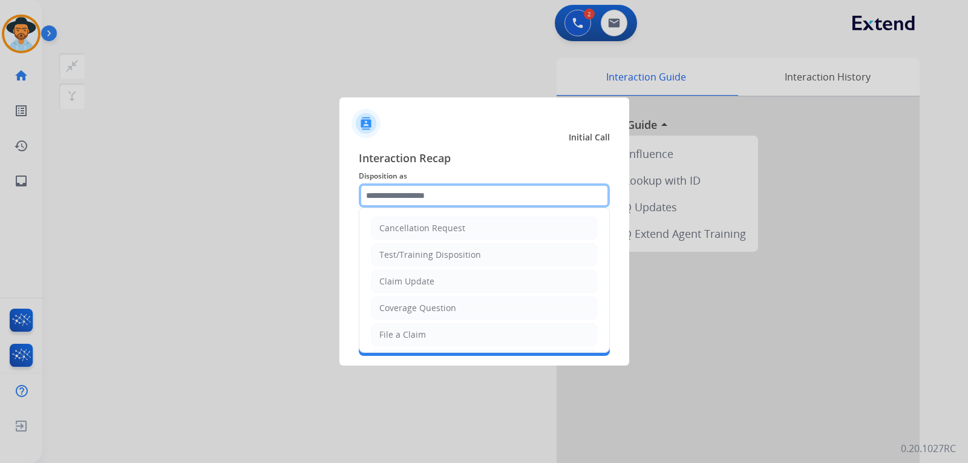
click at [451, 192] on input "text" at bounding box center [484, 195] width 251 height 24
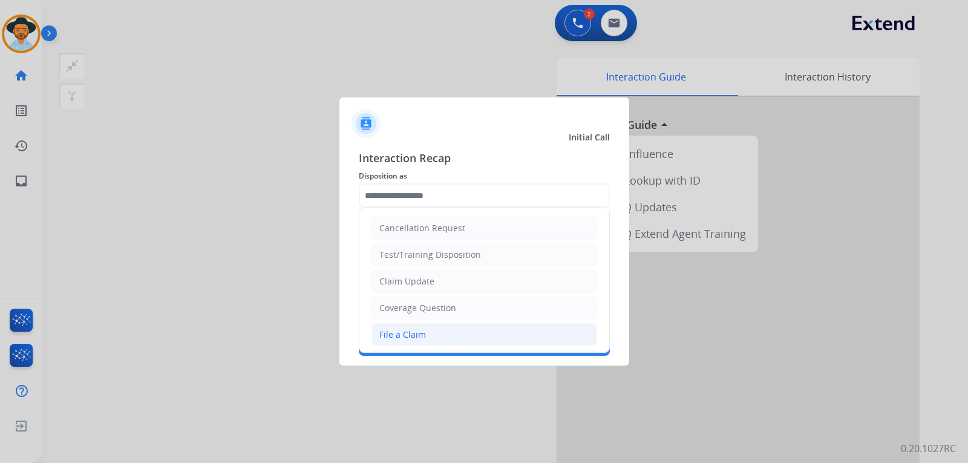
click at [404, 341] on div "File a Claim" at bounding box center [402, 334] width 47 height 12
type input "**********"
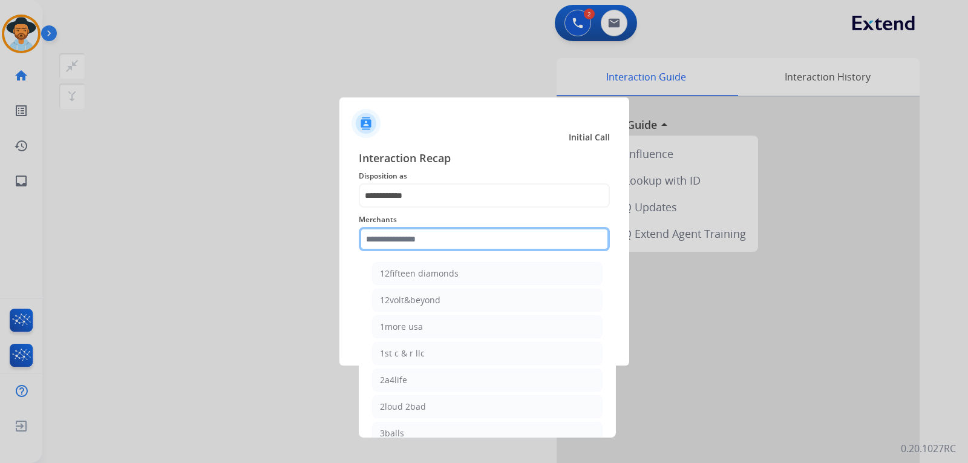
click at [402, 241] on input "text" at bounding box center [484, 239] width 251 height 24
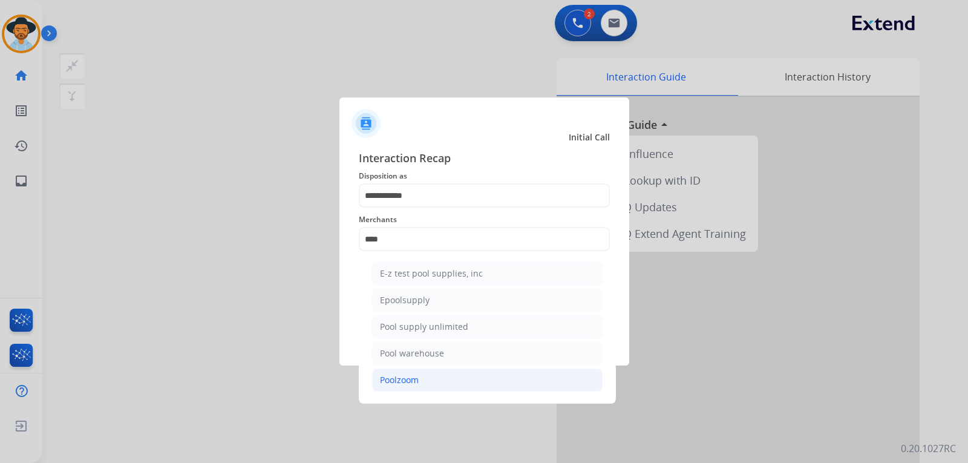
click at [407, 383] on div "Poolzoom" at bounding box center [399, 380] width 39 height 12
type input "********"
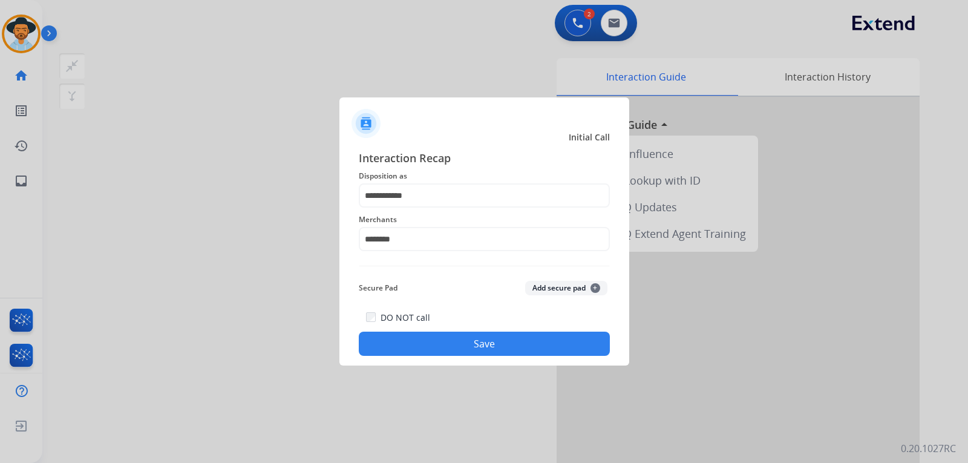
click at [459, 341] on button "Save" at bounding box center [484, 344] width 251 height 24
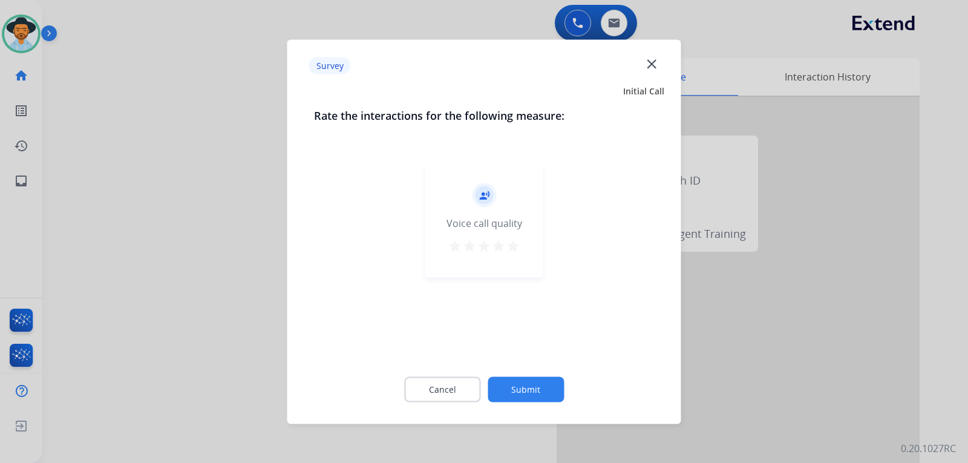
click at [655, 65] on mat-icon "close" at bounding box center [652, 64] width 16 height 16
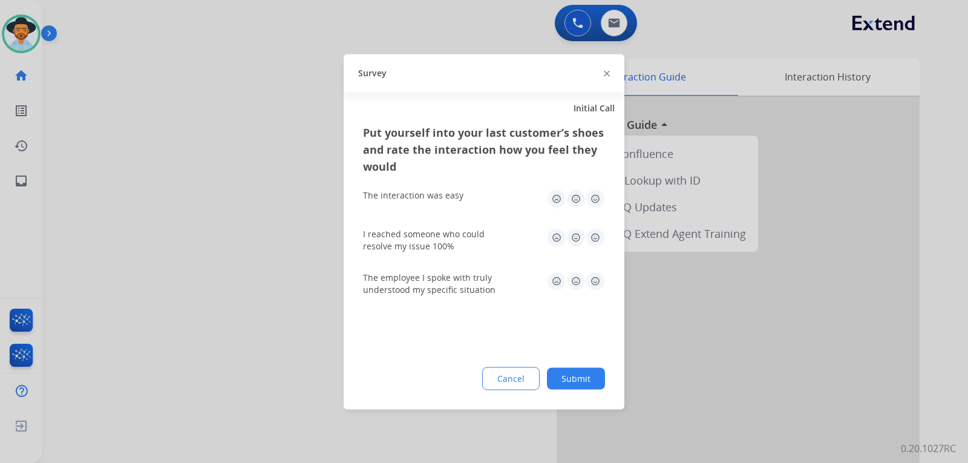
click at [869, 151] on div at bounding box center [484, 231] width 968 height 463
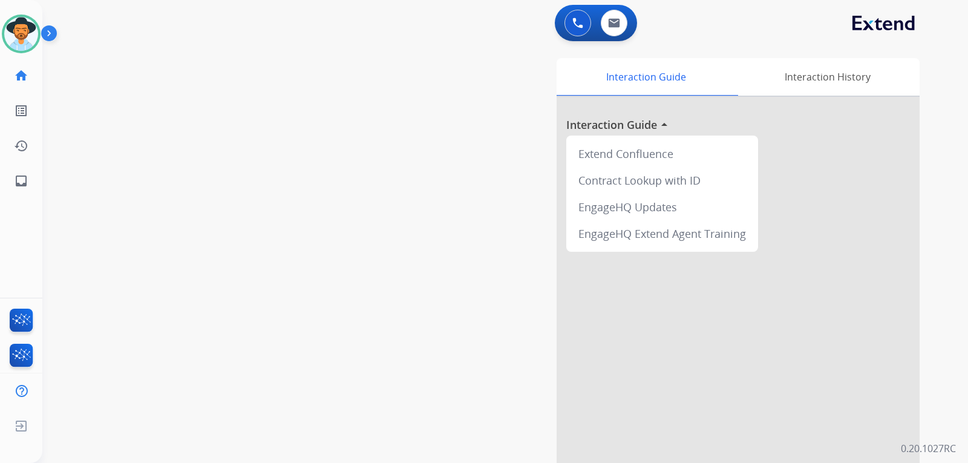
click at [869, 151] on div at bounding box center [738, 322] width 363 height 451
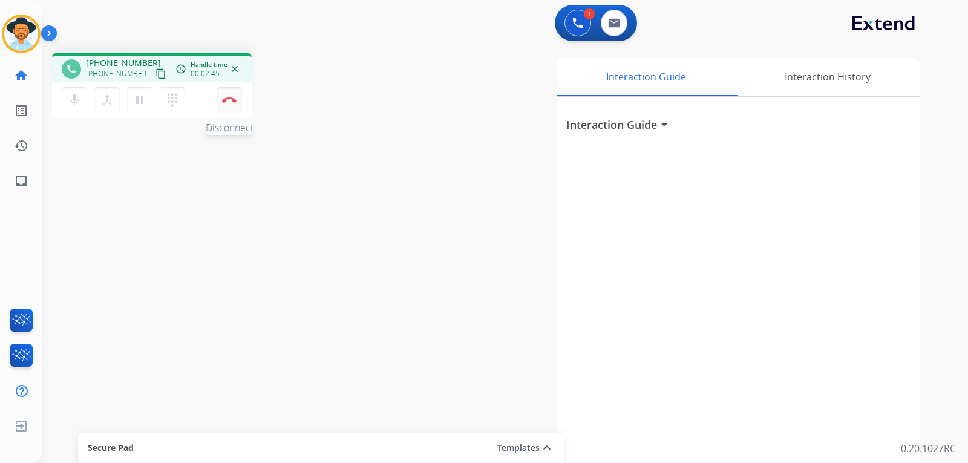
click at [220, 106] on button "Disconnect" at bounding box center [229, 99] width 25 height 25
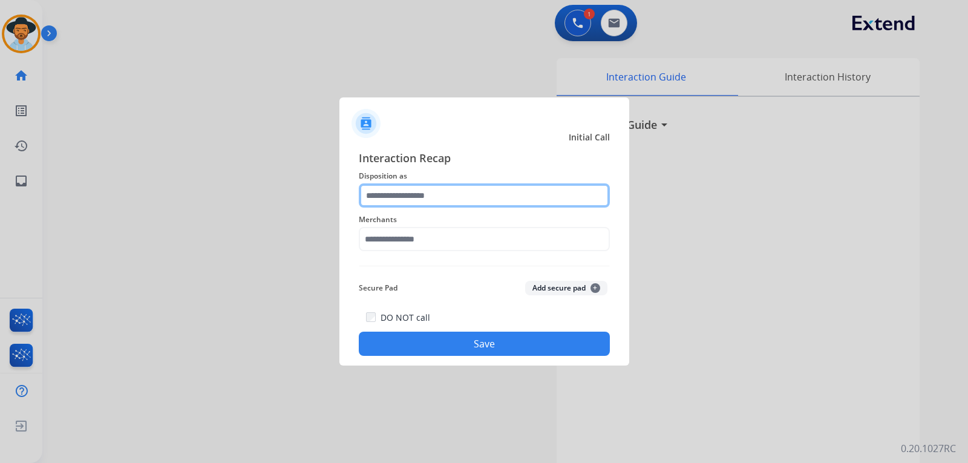
click at [462, 195] on input "text" at bounding box center [484, 195] width 251 height 24
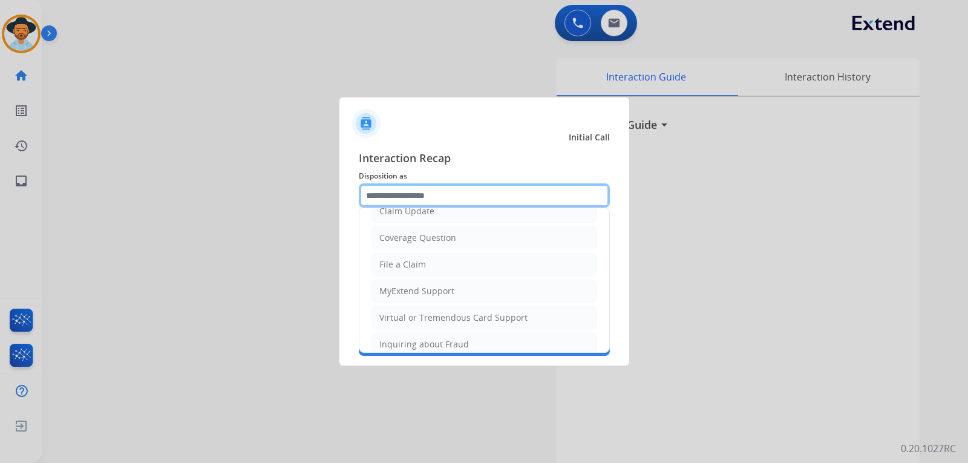
scroll to position [189, 0]
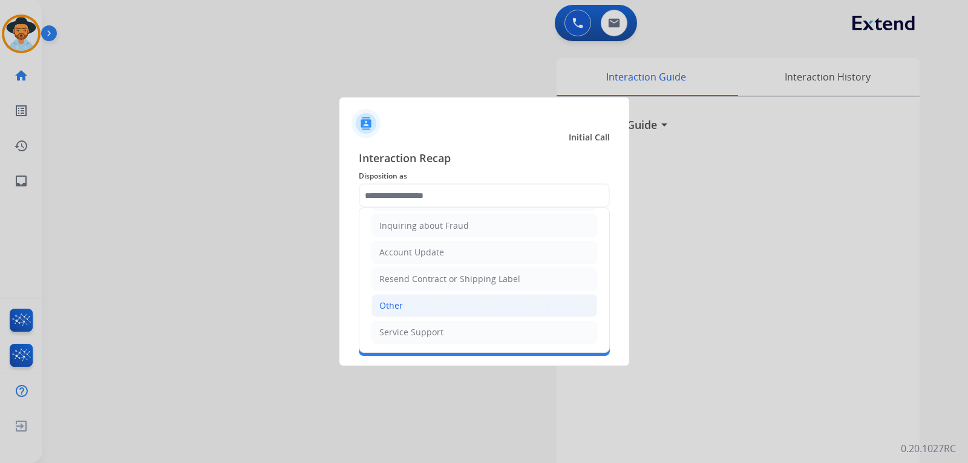
click at [397, 309] on div "Other" at bounding box center [391, 305] width 24 height 12
type input "*****"
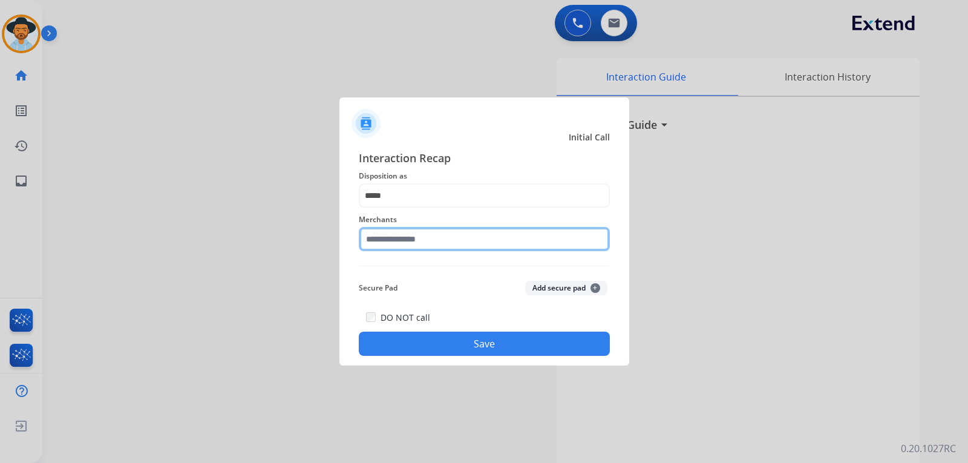
click at [396, 247] on input "text" at bounding box center [484, 239] width 251 height 24
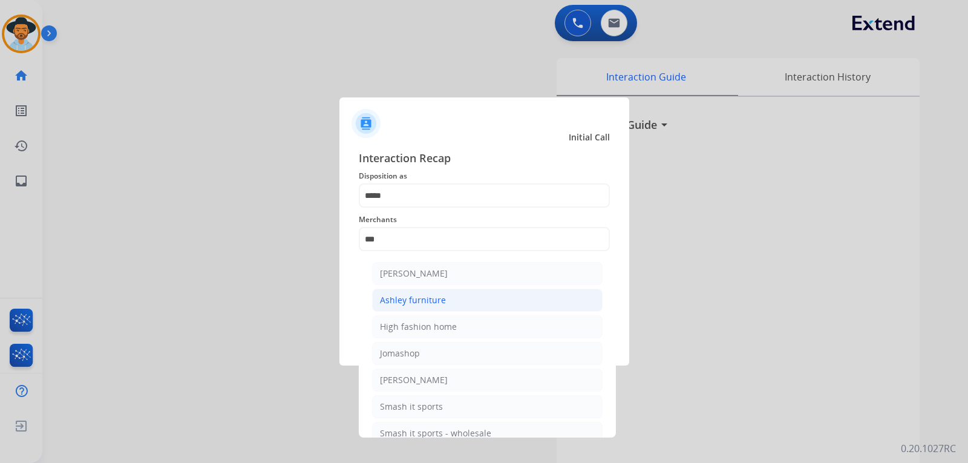
click at [419, 298] on div "Ashley furniture" at bounding box center [413, 300] width 66 height 12
type input "**********"
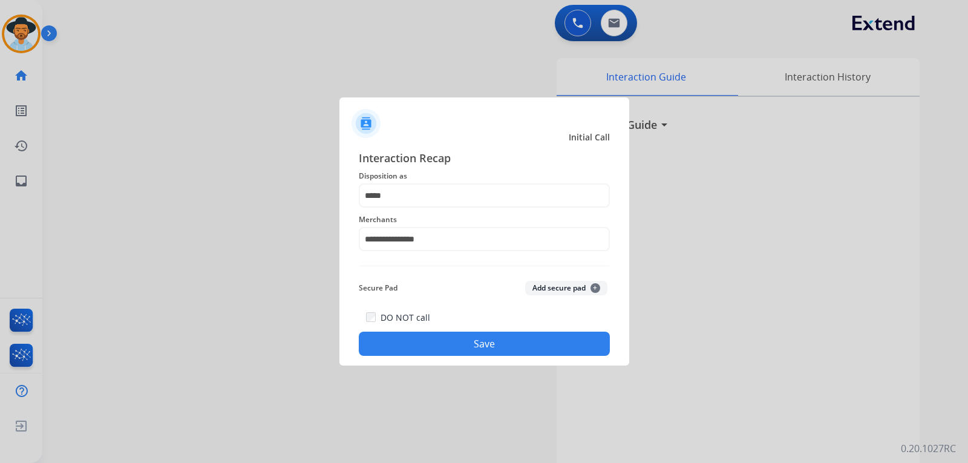
click at [458, 342] on button "Save" at bounding box center [484, 344] width 251 height 24
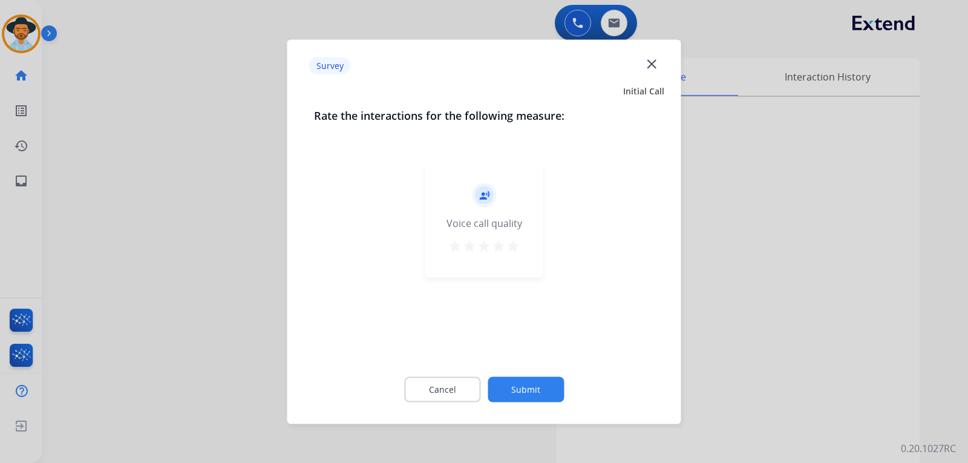
click at [860, 312] on div at bounding box center [484, 231] width 968 height 463
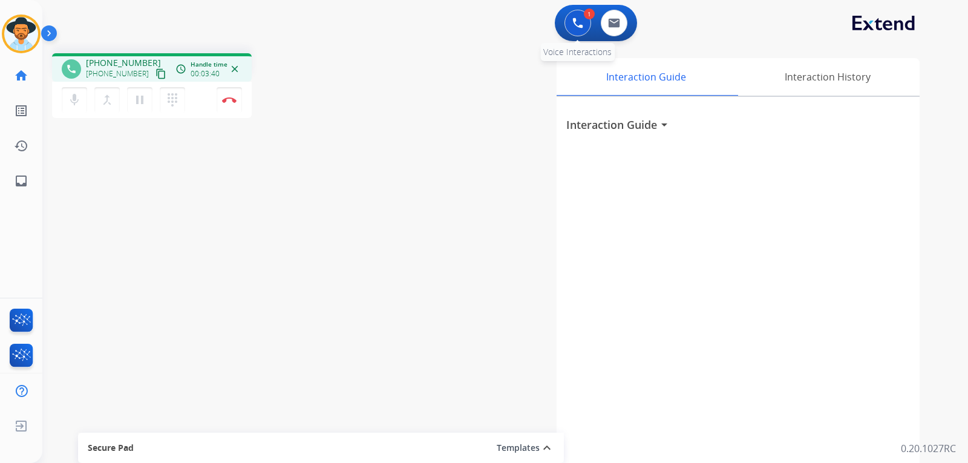
click at [575, 25] on img at bounding box center [577, 23] width 11 height 11
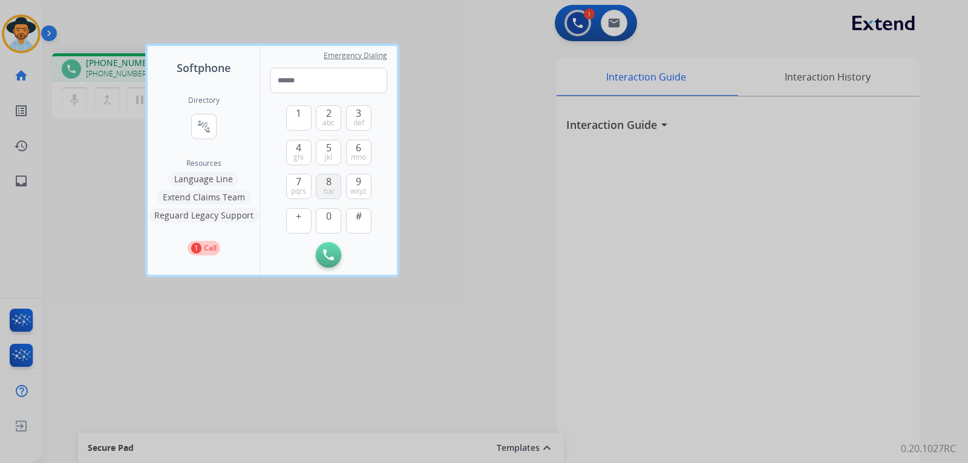
click at [334, 185] on button "8 tuv" at bounding box center [328, 186] width 25 height 25
click at [351, 152] on span "mno" at bounding box center [358, 157] width 15 height 10
click at [296, 151] on button "4 ghi" at bounding box center [298, 152] width 25 height 25
click at [355, 120] on span "def" at bounding box center [358, 123] width 11 height 10
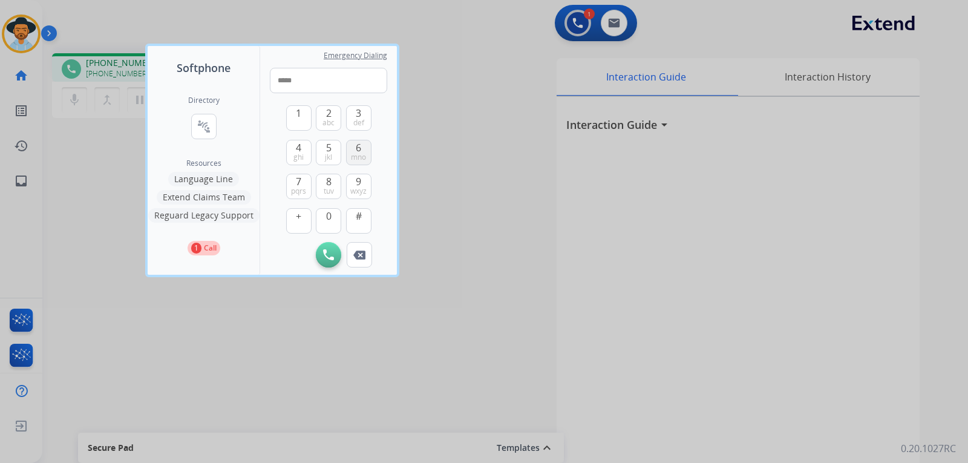
click at [364, 150] on button "6 mno" at bounding box center [358, 152] width 25 height 25
click at [359, 120] on span "def" at bounding box center [358, 123] width 11 height 10
click at [358, 188] on span "wxyz" at bounding box center [358, 191] width 16 height 10
click at [356, 116] on span "3" at bounding box center [358, 113] width 5 height 15
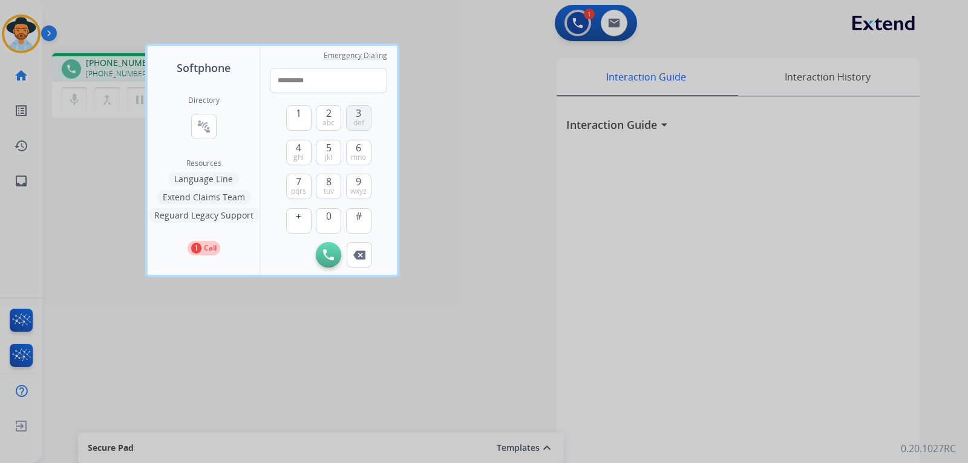
type input "**********"
click at [333, 253] on img at bounding box center [328, 254] width 11 height 11
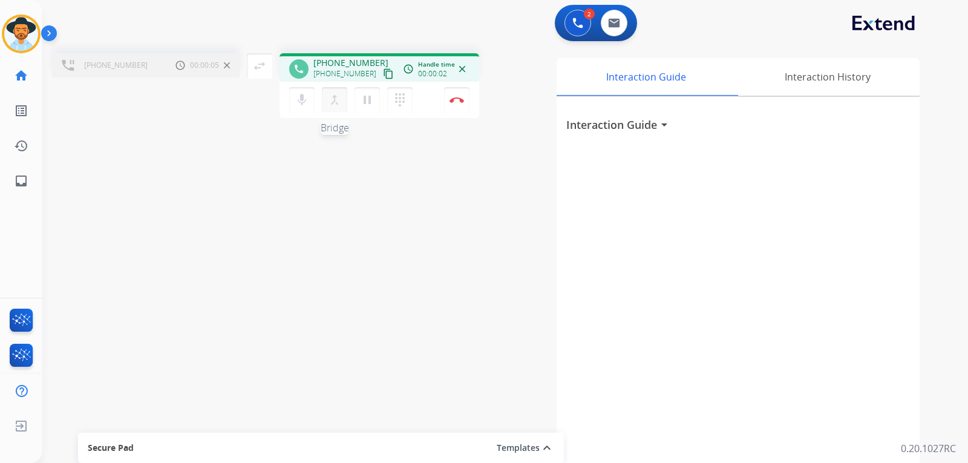
click at [341, 102] on mat-icon "merge_type" at bounding box center [334, 100] width 15 height 15
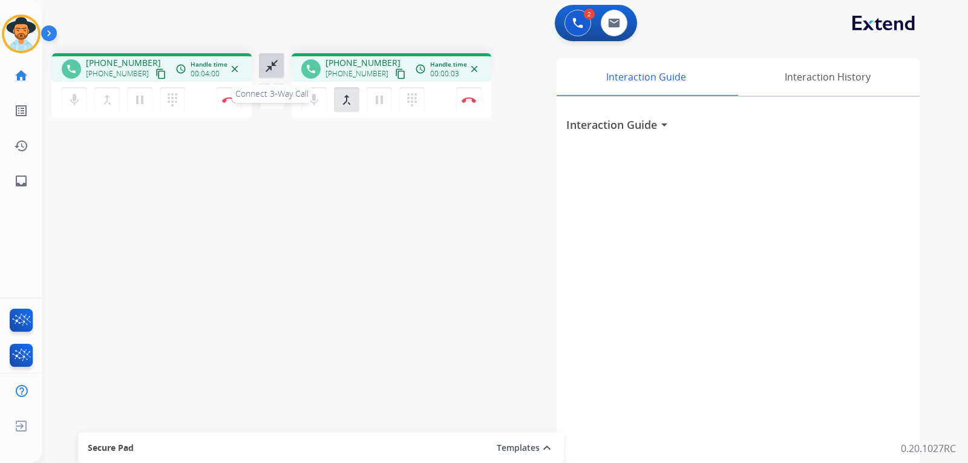
click at [274, 61] on mat-icon "close_fullscreen" at bounding box center [271, 66] width 15 height 15
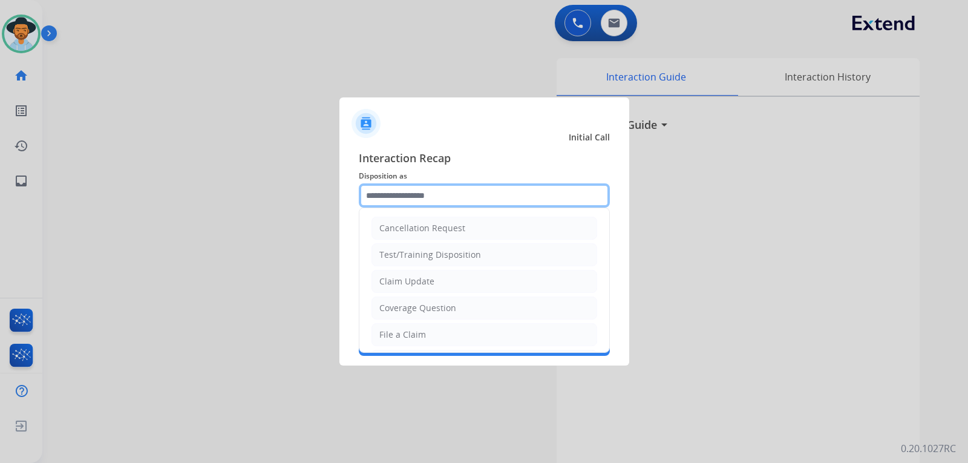
click at [449, 192] on input "text" at bounding box center [484, 195] width 251 height 24
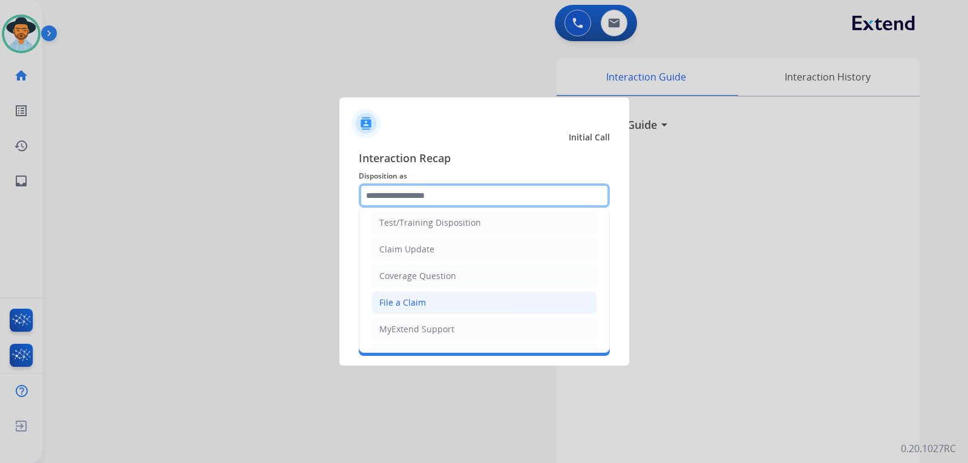
scroll to position [60, 0]
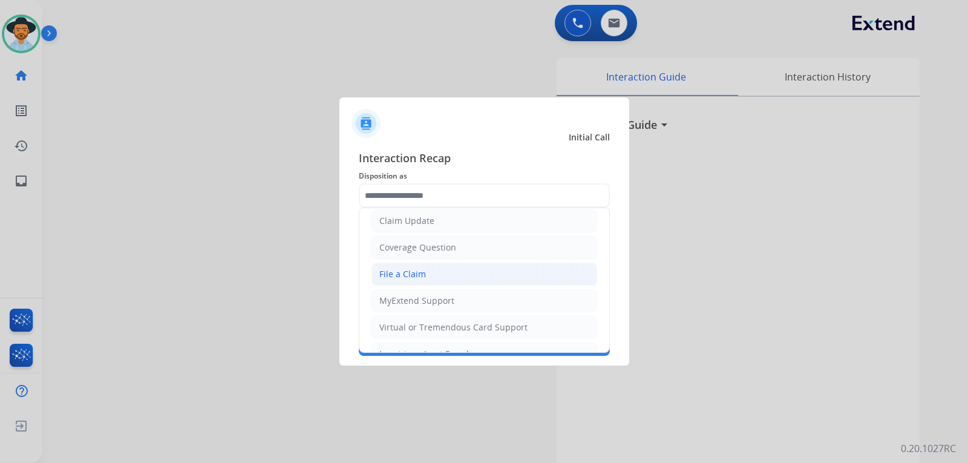
click at [385, 269] on div "File a Claim" at bounding box center [402, 274] width 47 height 12
type input "**********"
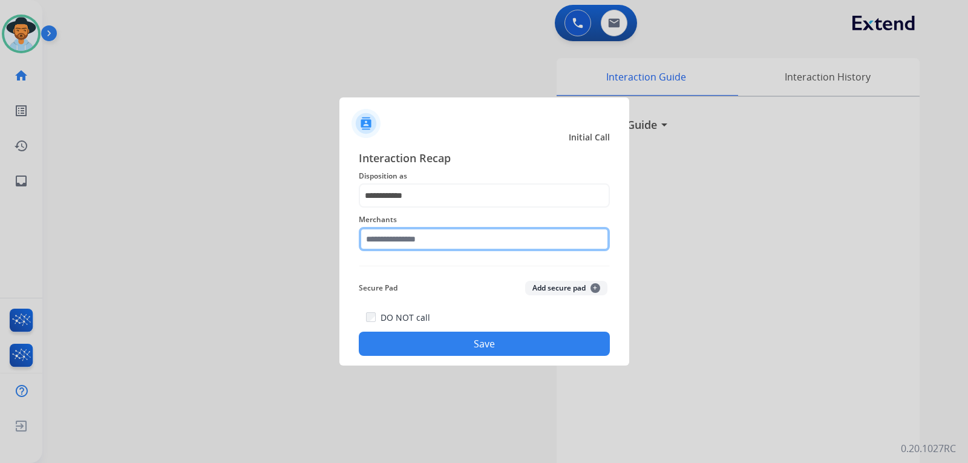
click at [392, 240] on input "text" at bounding box center [484, 239] width 251 height 24
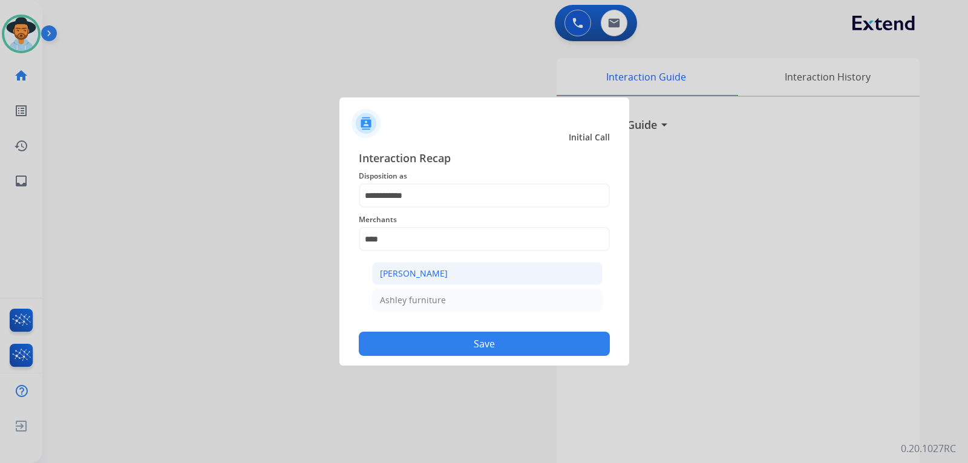
click at [433, 273] on div "[PERSON_NAME]" at bounding box center [414, 273] width 68 height 12
type input "**********"
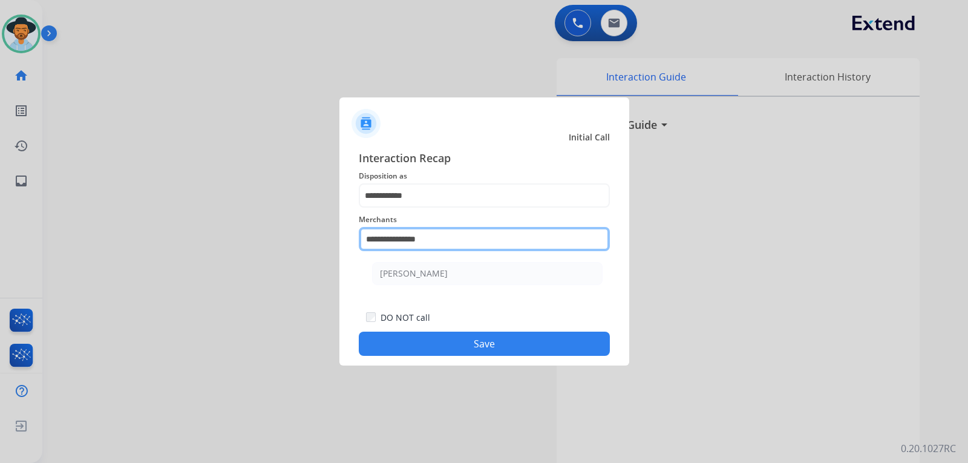
drag, startPoint x: 434, startPoint y: 240, endPoint x: 311, endPoint y: 244, distance: 122.9
click at [0, 244] on app-contact-recap-modal "**********" at bounding box center [0, 231] width 0 height 463
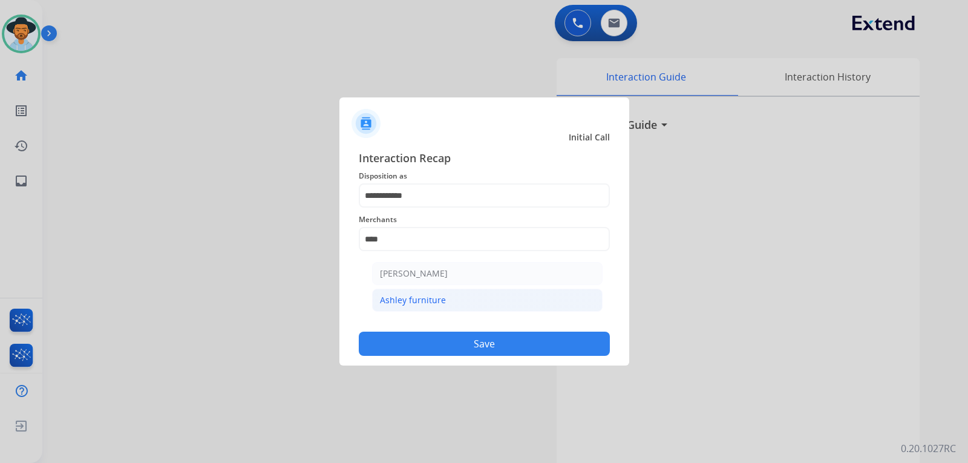
click at [466, 295] on li "Ashley furniture" at bounding box center [487, 300] width 230 height 23
type input "**********"
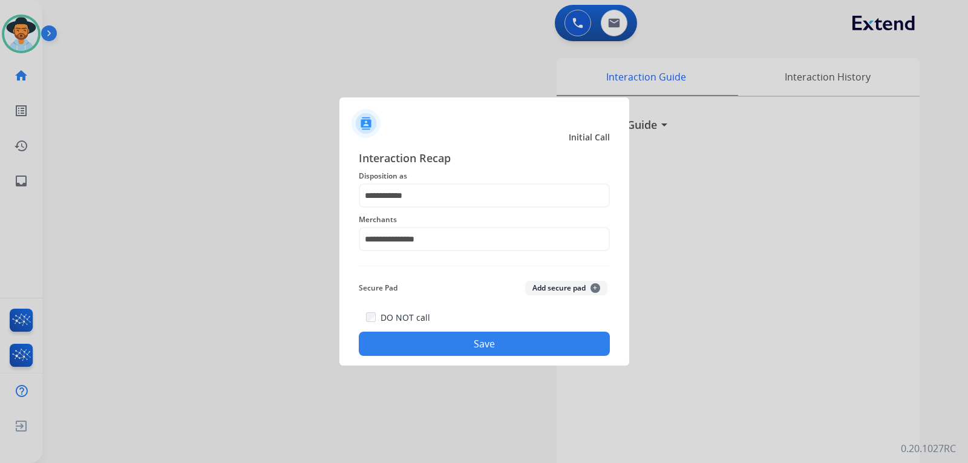
click at [495, 351] on button "Save" at bounding box center [484, 344] width 251 height 24
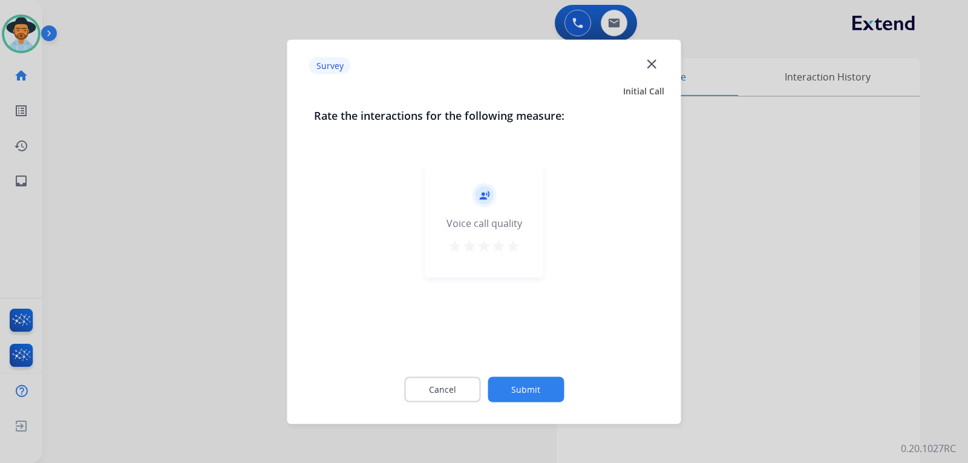
click at [724, 325] on div at bounding box center [484, 231] width 968 height 463
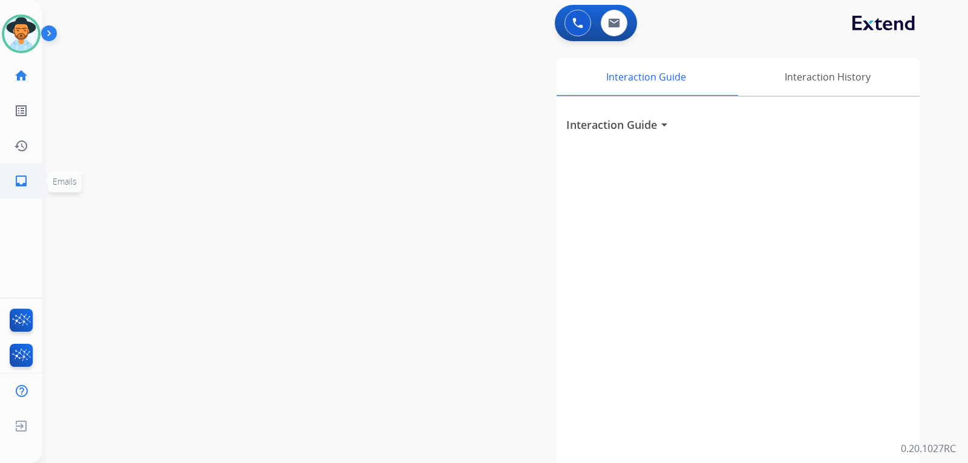
click at [25, 177] on mat-icon "inbox" at bounding box center [21, 181] width 15 height 15
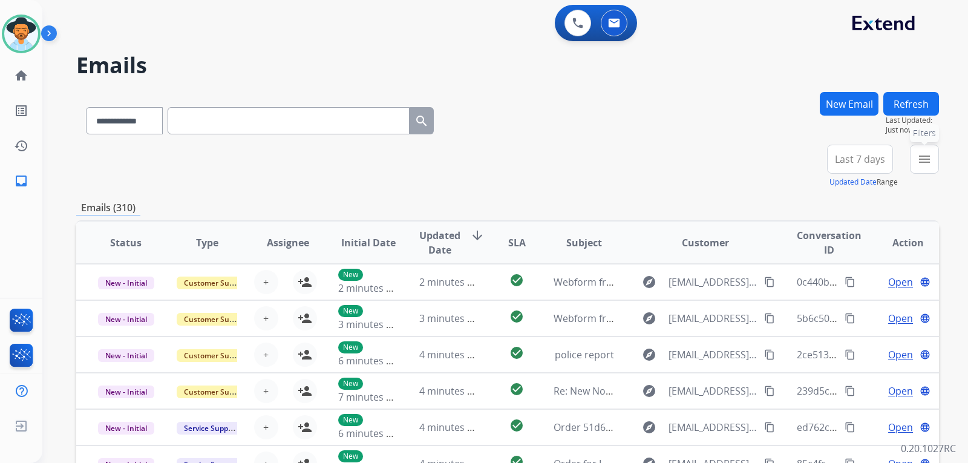
click at [919, 155] on mat-icon "menu" at bounding box center [924, 159] width 15 height 15
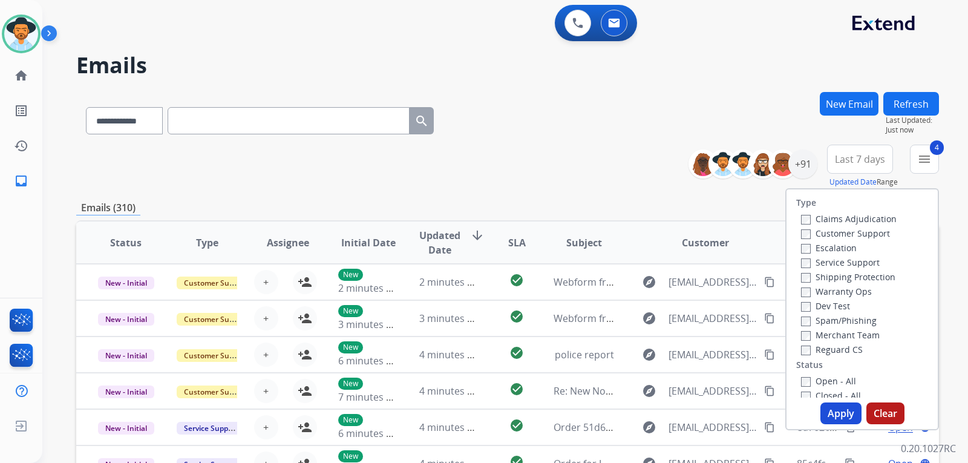
click at [830, 412] on button "Apply" at bounding box center [840, 413] width 41 height 22
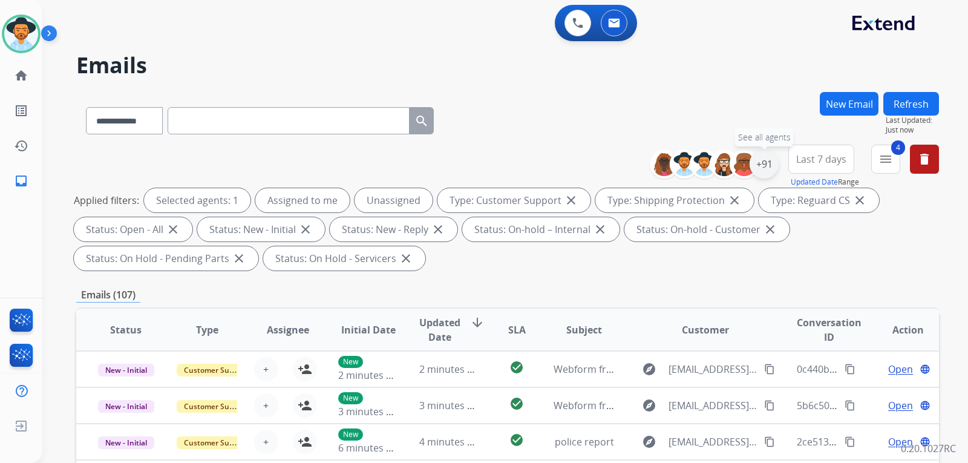
click at [765, 172] on div "+91" at bounding box center [764, 163] width 29 height 29
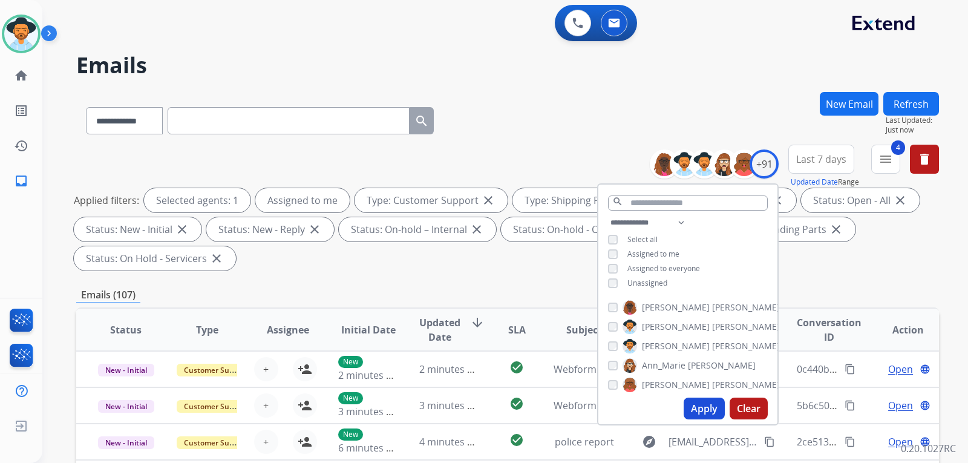
click at [702, 409] on button "Apply" at bounding box center [704, 408] width 41 height 22
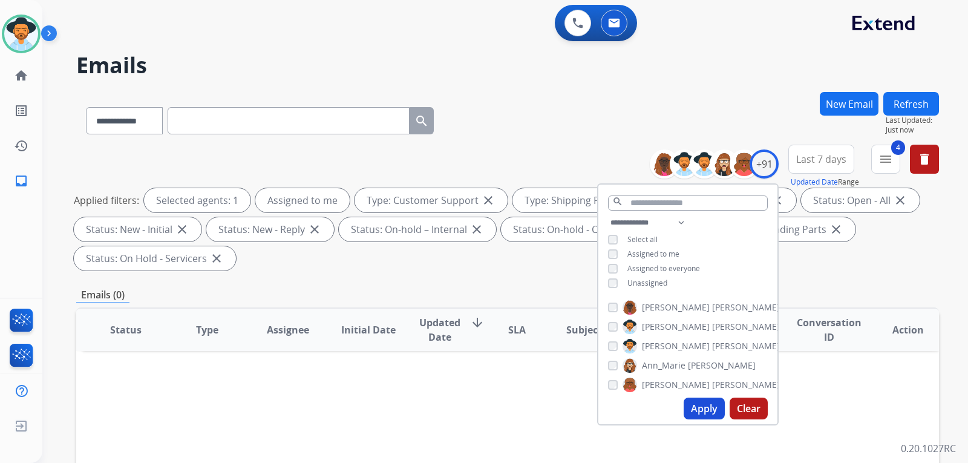
click at [848, 275] on div "**********" at bounding box center [507, 210] width 863 height 131
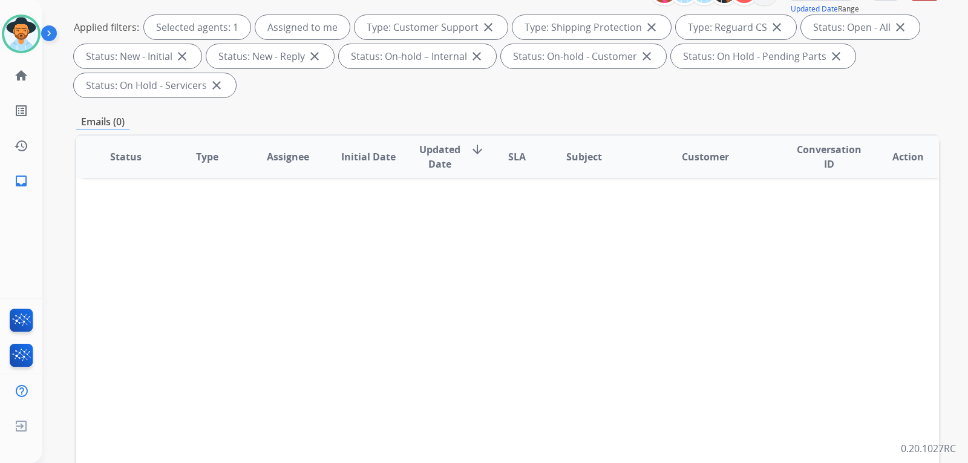
scroll to position [242, 0]
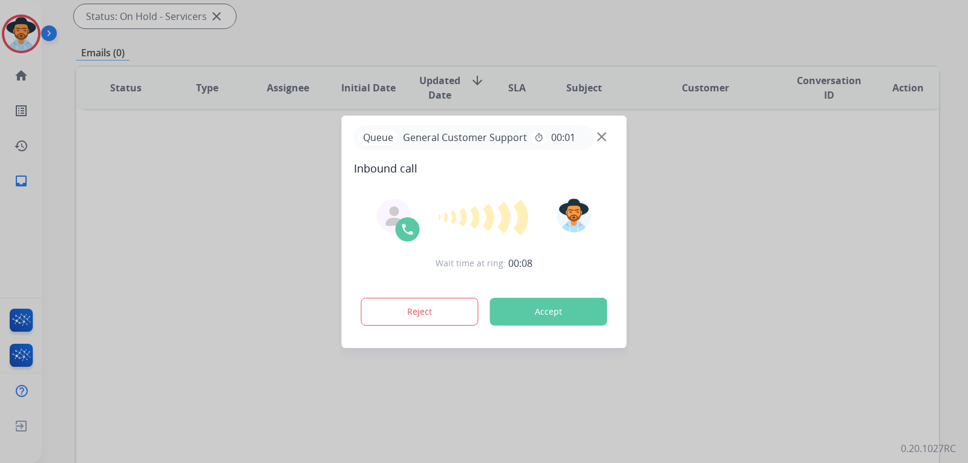
click at [561, 314] on button "Accept" at bounding box center [548, 312] width 117 height 28
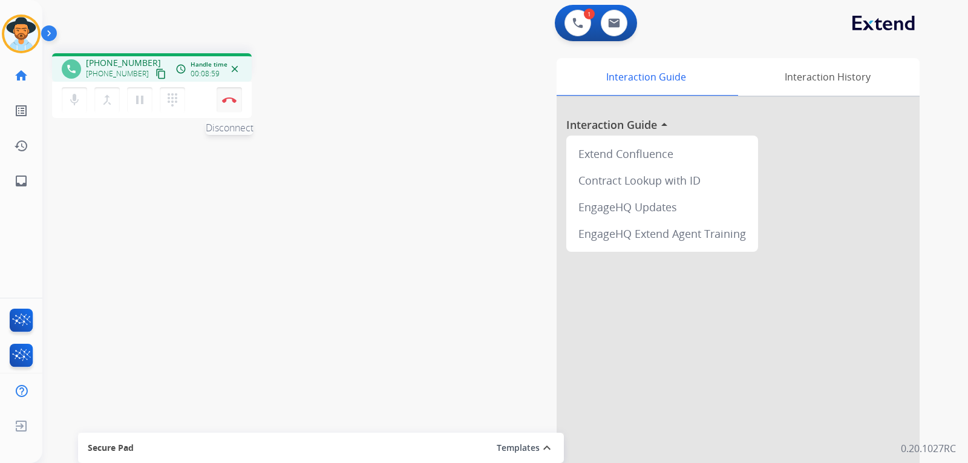
click at [229, 99] on img at bounding box center [229, 100] width 15 height 6
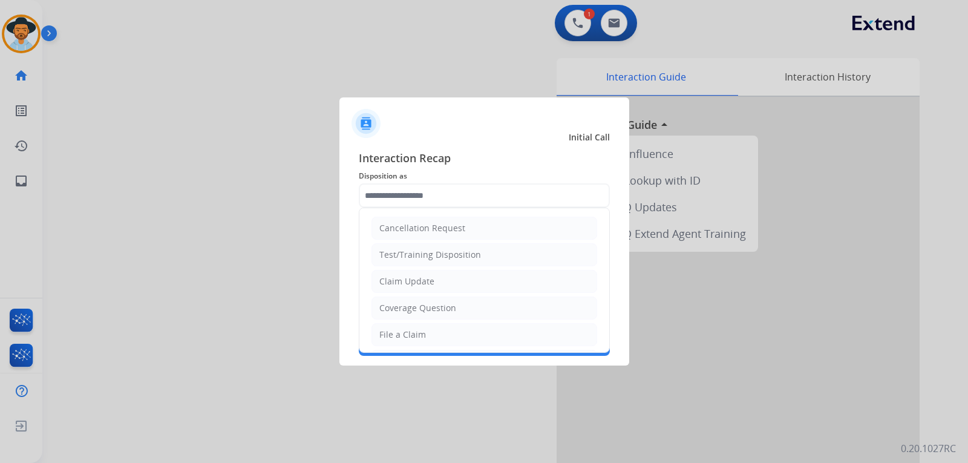
click at [424, 194] on input "text" at bounding box center [484, 195] width 251 height 24
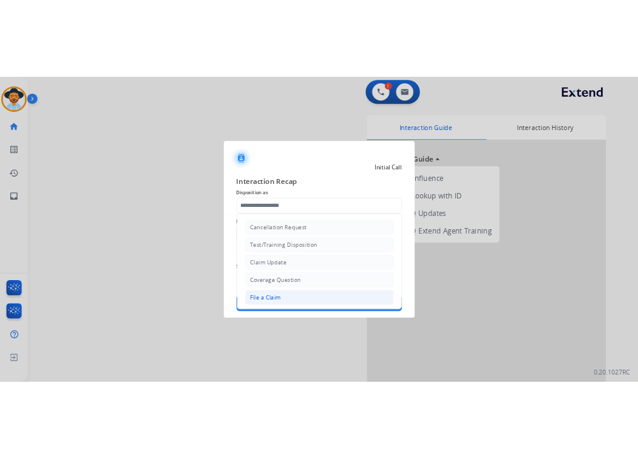
scroll to position [60, 0]
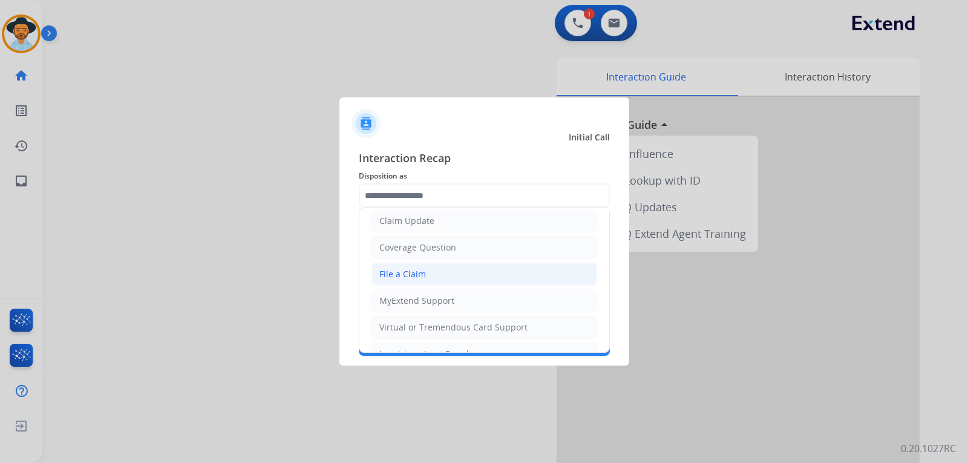
click at [409, 268] on div "File a Claim" at bounding box center [402, 274] width 47 height 12
type input "**********"
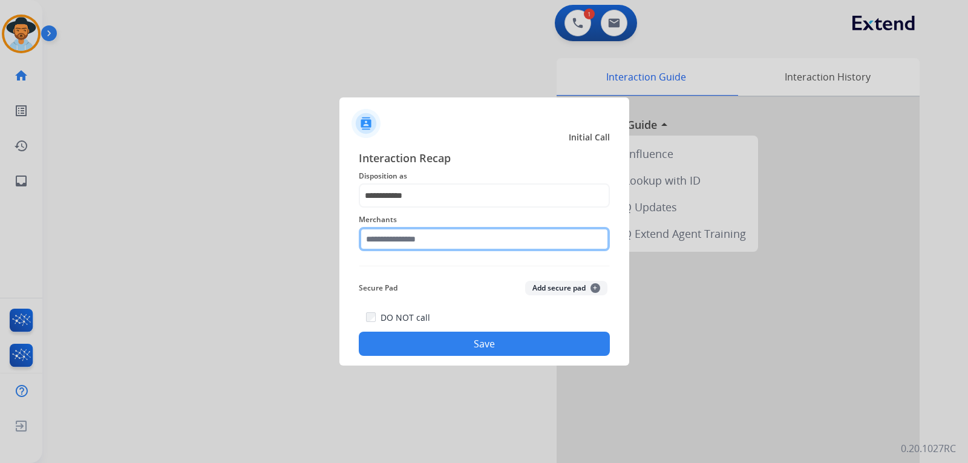
click at [409, 239] on input "text" at bounding box center [484, 239] width 251 height 24
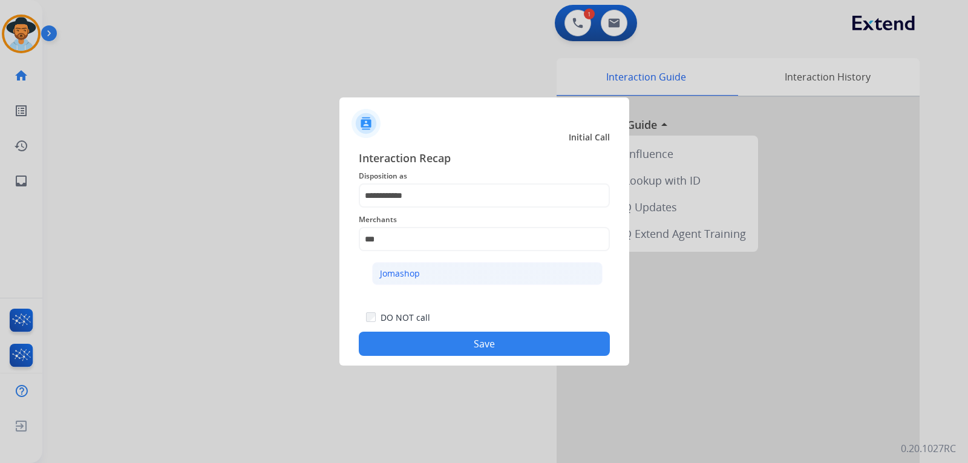
click at [421, 266] on li "Jomashop" at bounding box center [487, 273] width 230 height 23
type input "********"
click at [430, 338] on button "Save" at bounding box center [484, 344] width 251 height 24
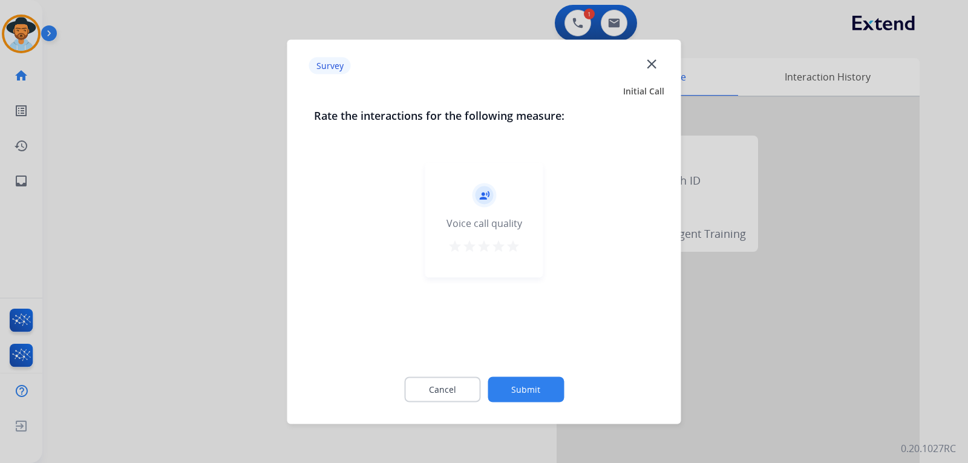
click at [651, 64] on mat-icon "close" at bounding box center [652, 64] width 16 height 16
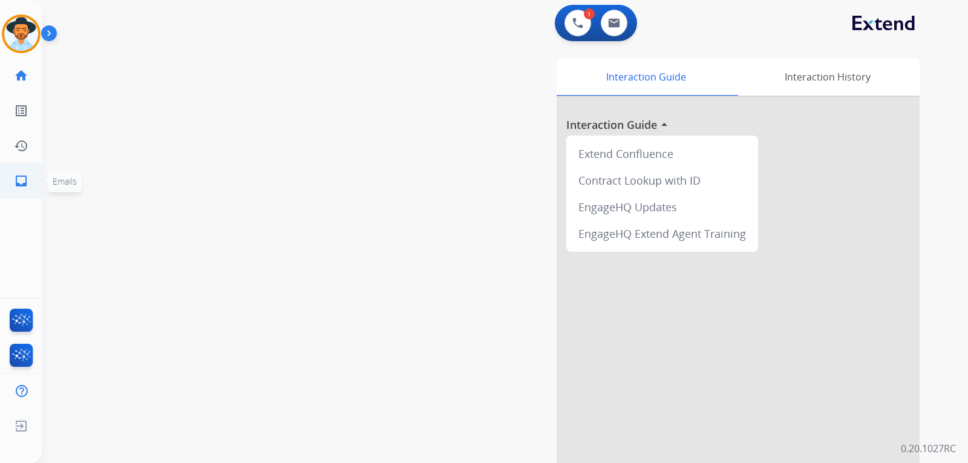
click at [19, 184] on mat-icon "inbox" at bounding box center [21, 181] width 15 height 15
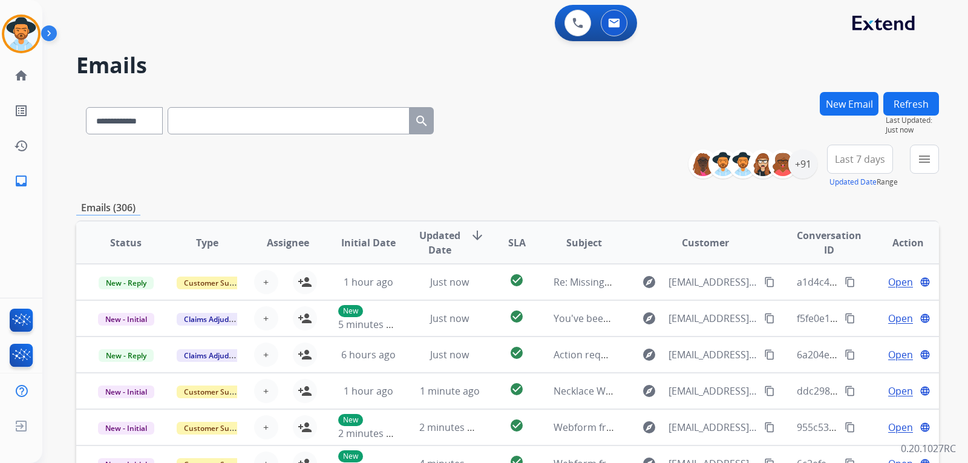
paste input "**********"
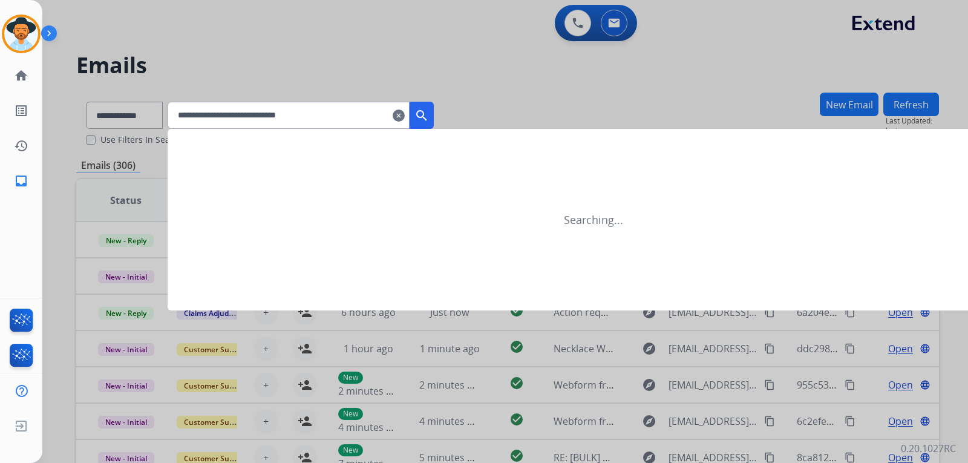
type input "**********"
click at [429, 116] on mat-icon "search" at bounding box center [421, 115] width 15 height 15
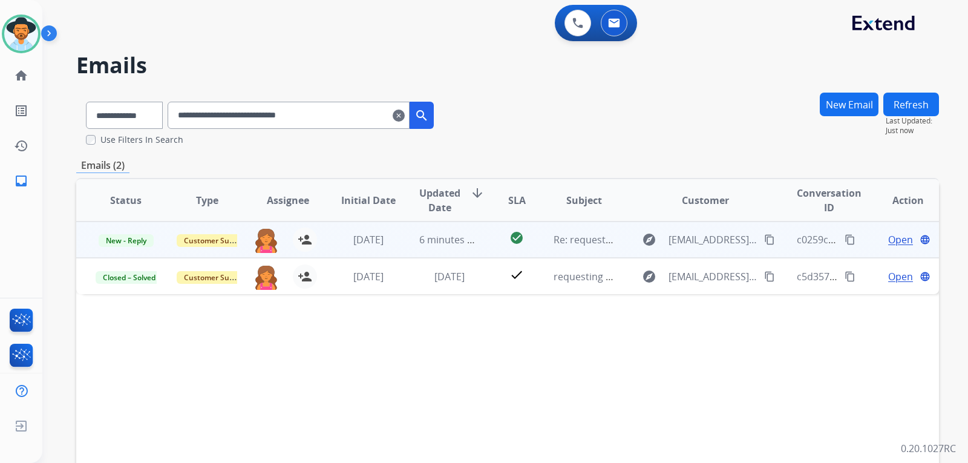
click at [892, 241] on span "Open" at bounding box center [900, 239] width 25 height 15
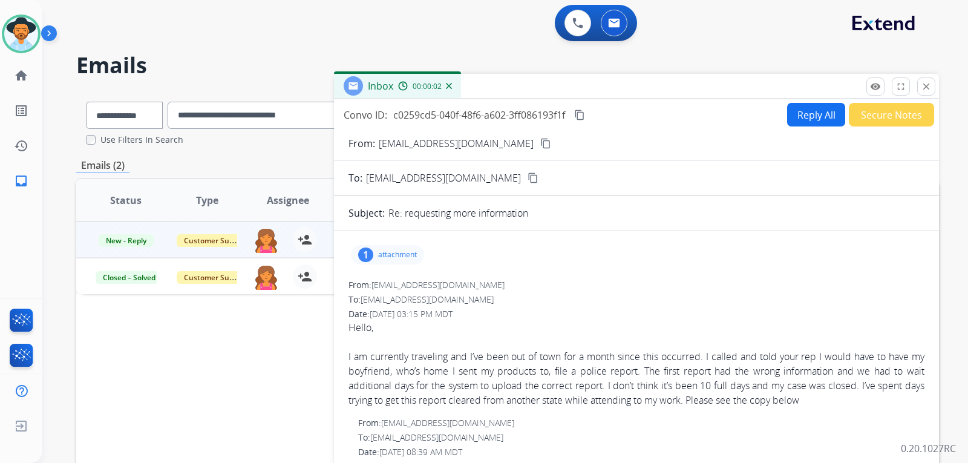
click at [404, 241] on div "1 attachment" at bounding box center [636, 254] width 576 height 29
click at [404, 251] on p "attachment" at bounding box center [397, 255] width 39 height 10
click at [416, 286] on p "113 Wallnut Police Report.pdf" at bounding box center [428, 285] width 135 height 15
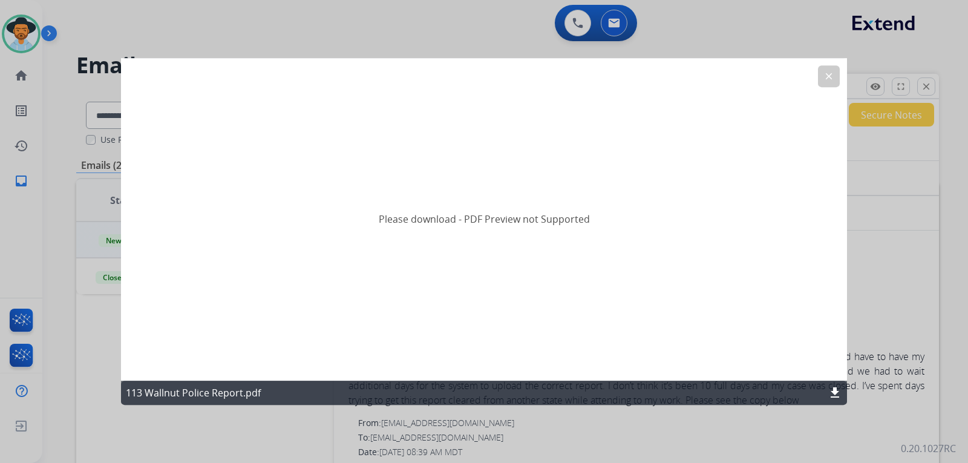
click at [834, 393] on mat-icon "download" at bounding box center [835, 392] width 15 height 15
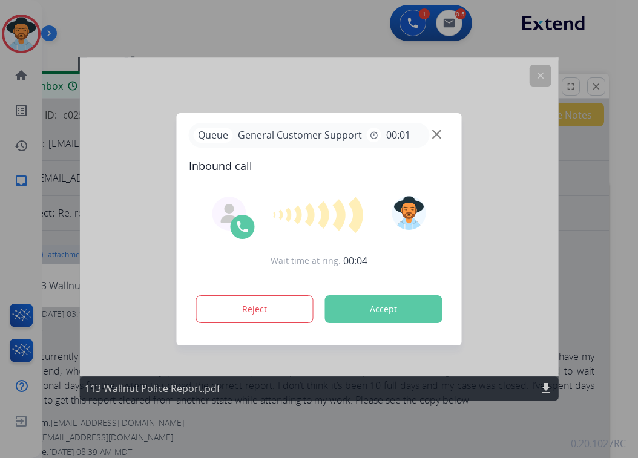
click at [429, 132] on div "Queue General Customer Support timer 00:01" at bounding box center [319, 135] width 261 height 25
click at [432, 132] on img at bounding box center [436, 133] width 9 height 9
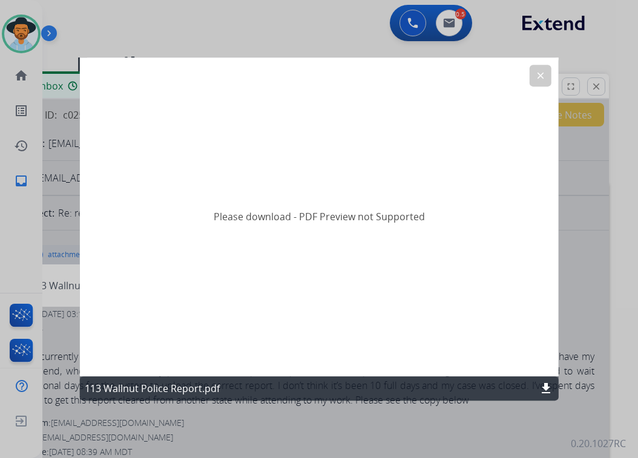
click at [536, 75] on mat-icon "clear" at bounding box center [539, 75] width 11 height 11
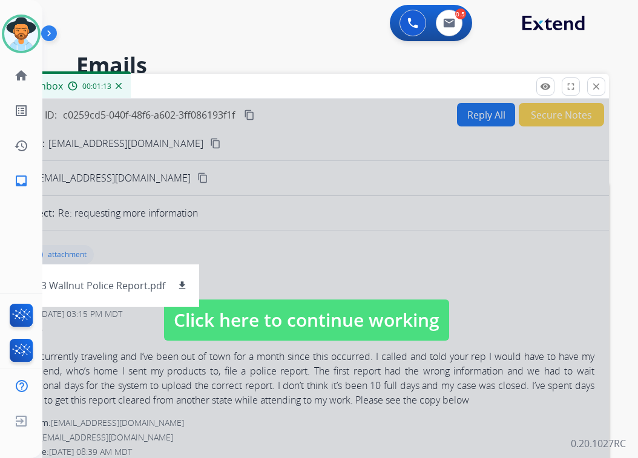
click at [327, 178] on div at bounding box center [306, 308] width 605 height 418
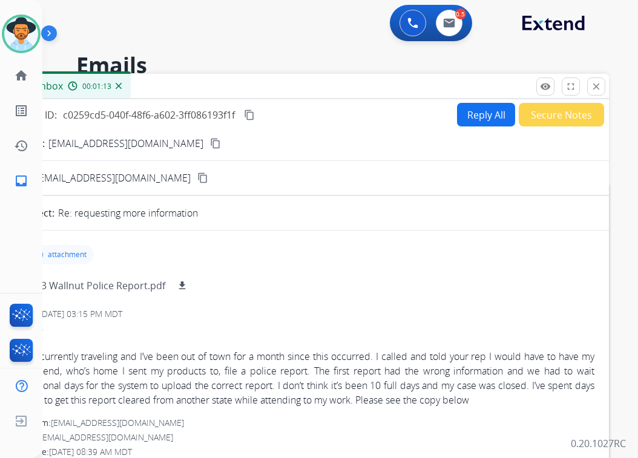
click at [118, 85] on img at bounding box center [119, 86] width 6 height 6
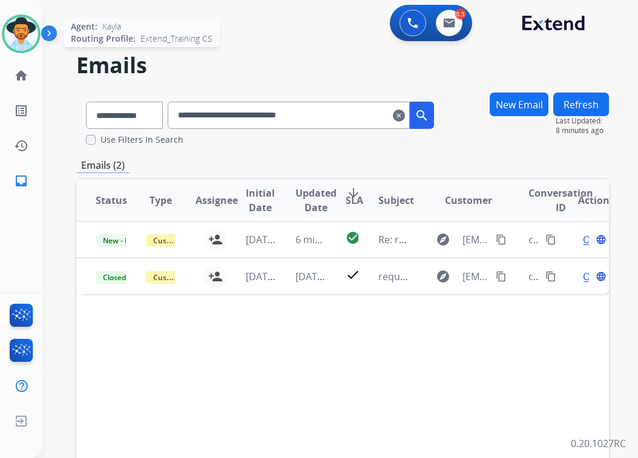
click at [35, 36] on img at bounding box center [21, 34] width 34 height 34
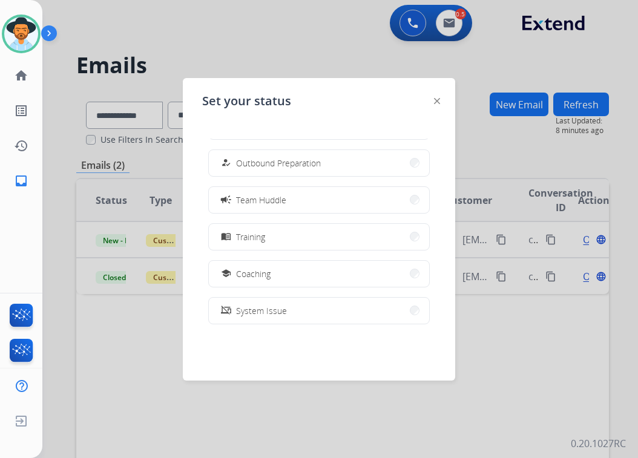
scroll to position [228, 0]
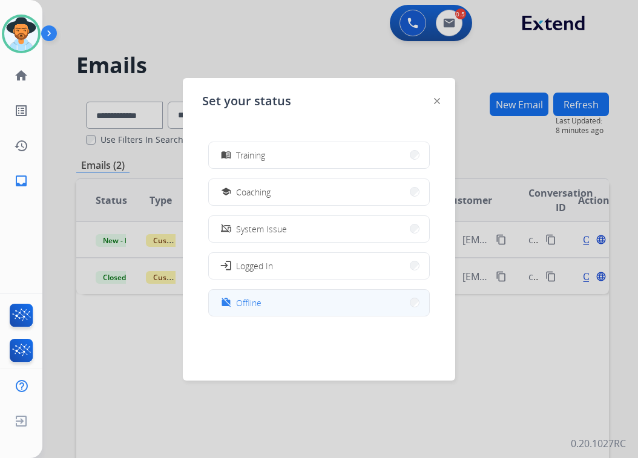
click at [269, 301] on button "work_off Offline" at bounding box center [319, 303] width 220 height 26
